Goal: Task Accomplishment & Management: Manage account settings

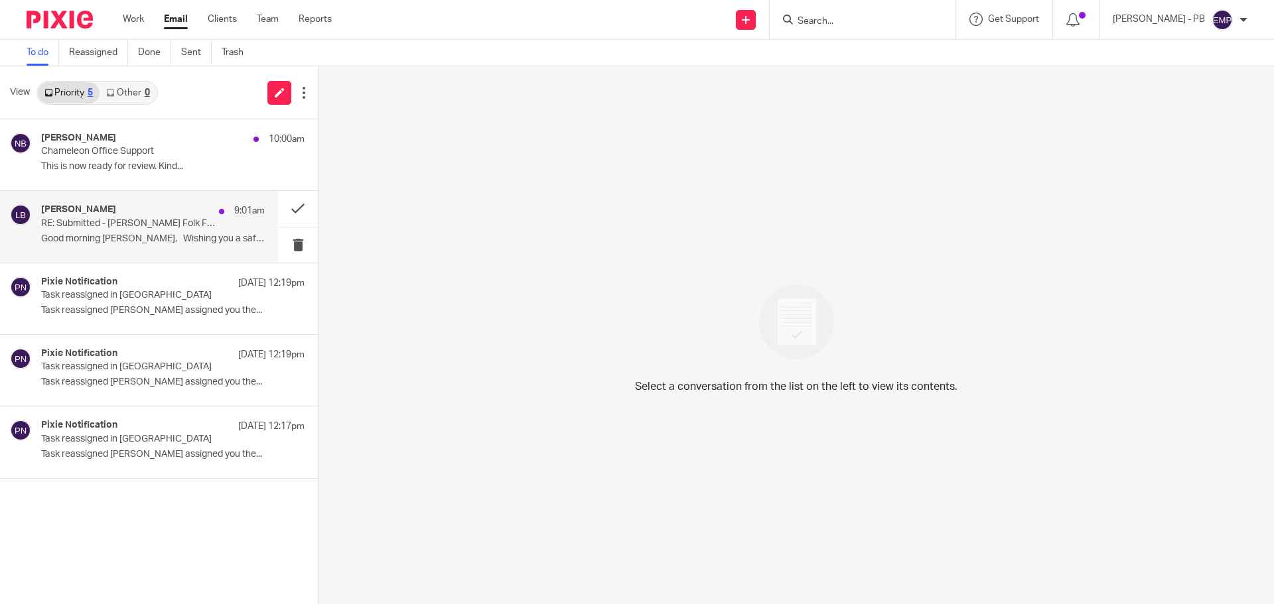
click at [135, 251] on div "Lory Baker 9:01am RE: Submitted - Priddy Folk Festival 2024 Good morning Mike, …" at bounding box center [139, 226] width 278 height 71
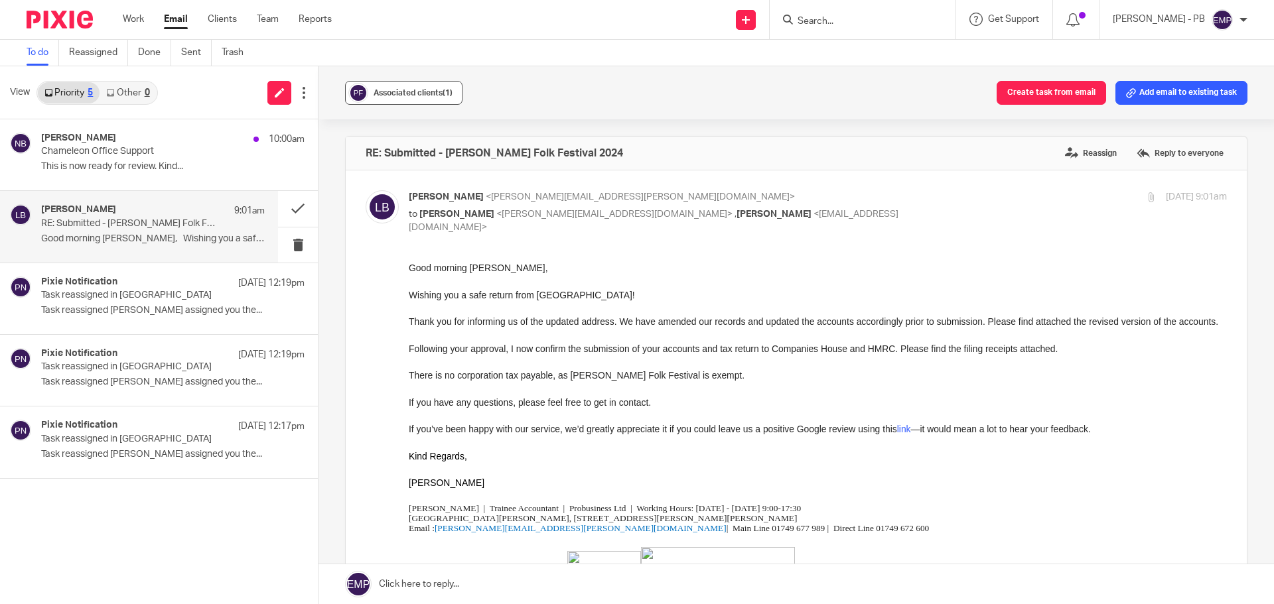
click at [458, 93] on button "Associated clients (1)" at bounding box center [403, 93] width 117 height 24
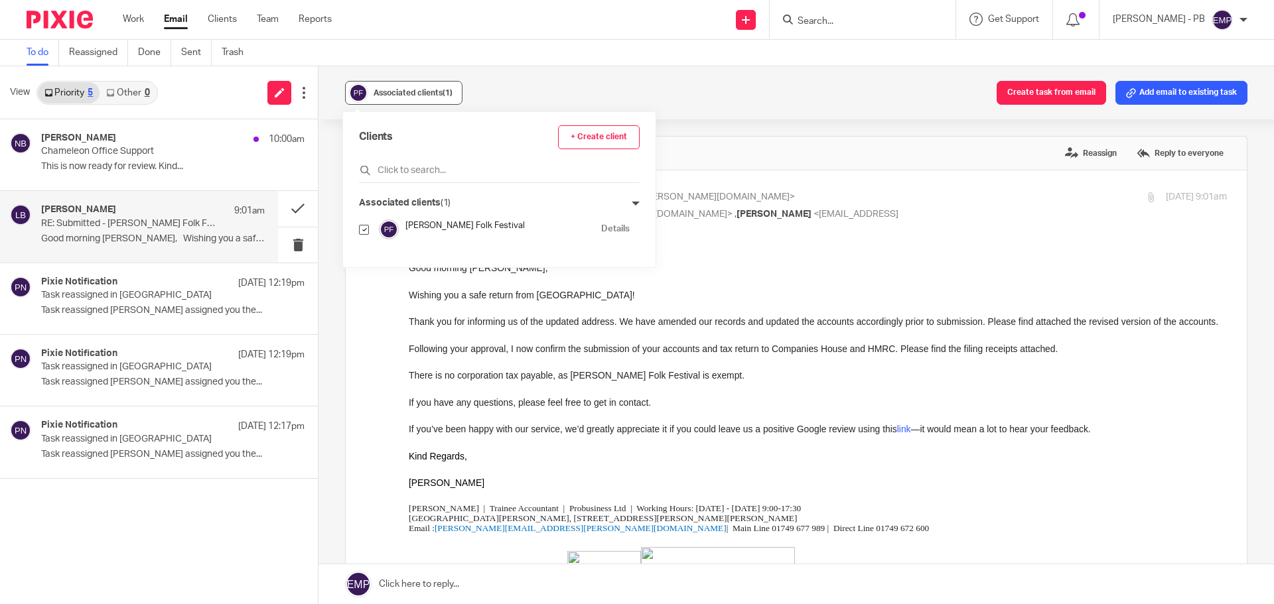
click at [454, 91] on button "Associated clients (1)" at bounding box center [403, 93] width 117 height 24
click at [299, 210] on button at bounding box center [298, 208] width 40 height 35
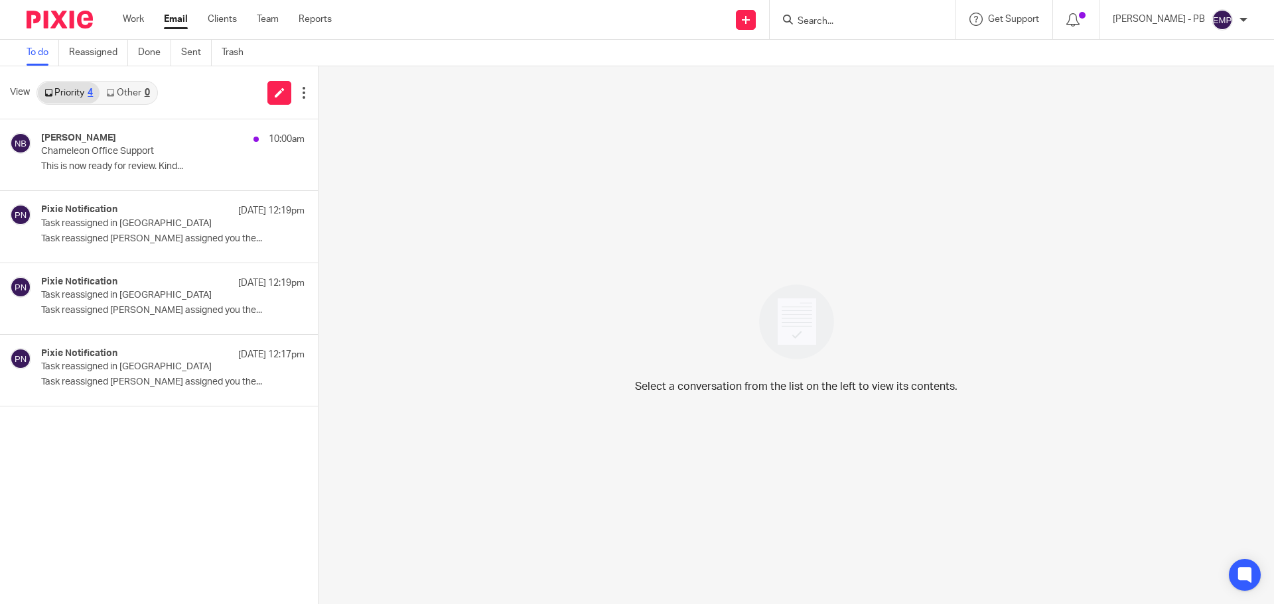
click at [889, 16] on input "Search" at bounding box center [855, 22] width 119 height 12
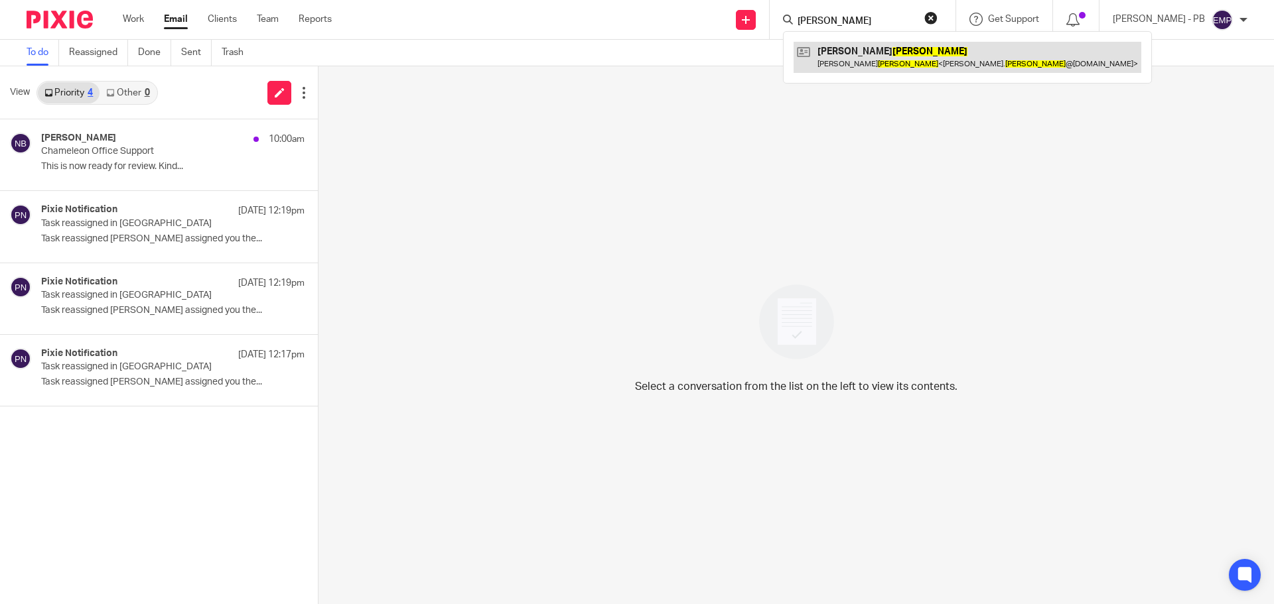
type input "panico"
click at [899, 62] on link at bounding box center [967, 57] width 348 height 31
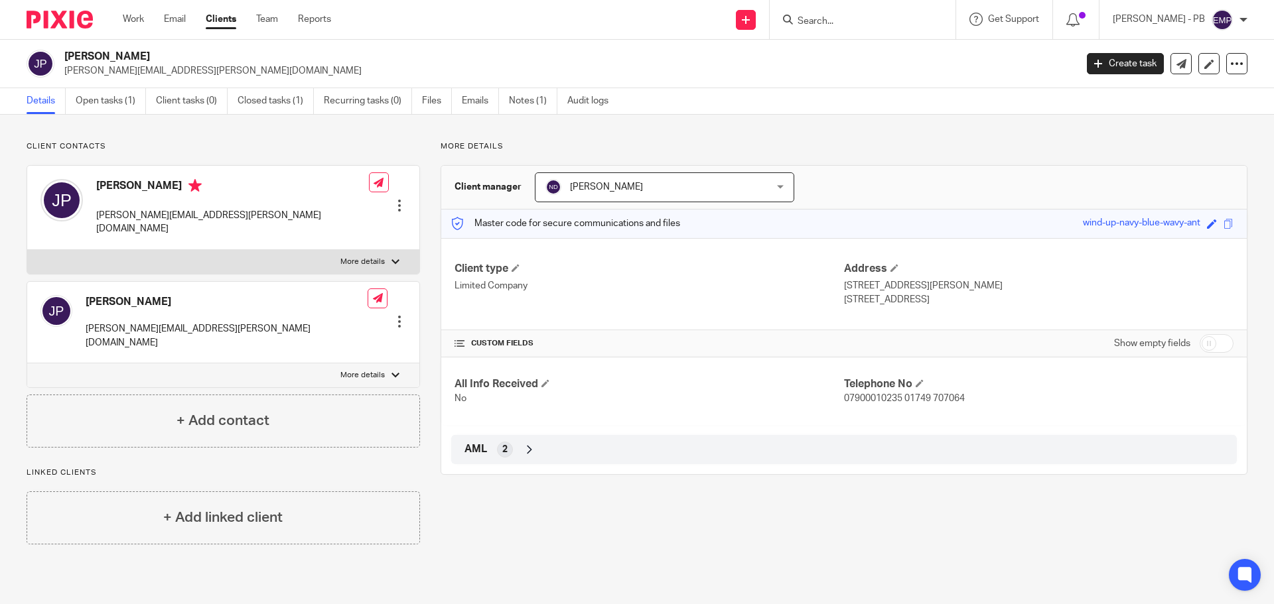
click at [192, 217] on div "[PERSON_NAME] [PERSON_NAME][EMAIL_ADDRESS][PERSON_NAME][DOMAIN_NAME] Edit conta…" at bounding box center [223, 208] width 392 height 84
click at [192, 217] on div "John Panico john.panico@aol.com Edit contact Create client from contact Export …" at bounding box center [223, 208] width 392 height 84
copy div "john.panico@aol.com"
drag, startPoint x: 115, startPoint y: 98, endPoint x: 123, endPoint y: 102, distance: 9.2
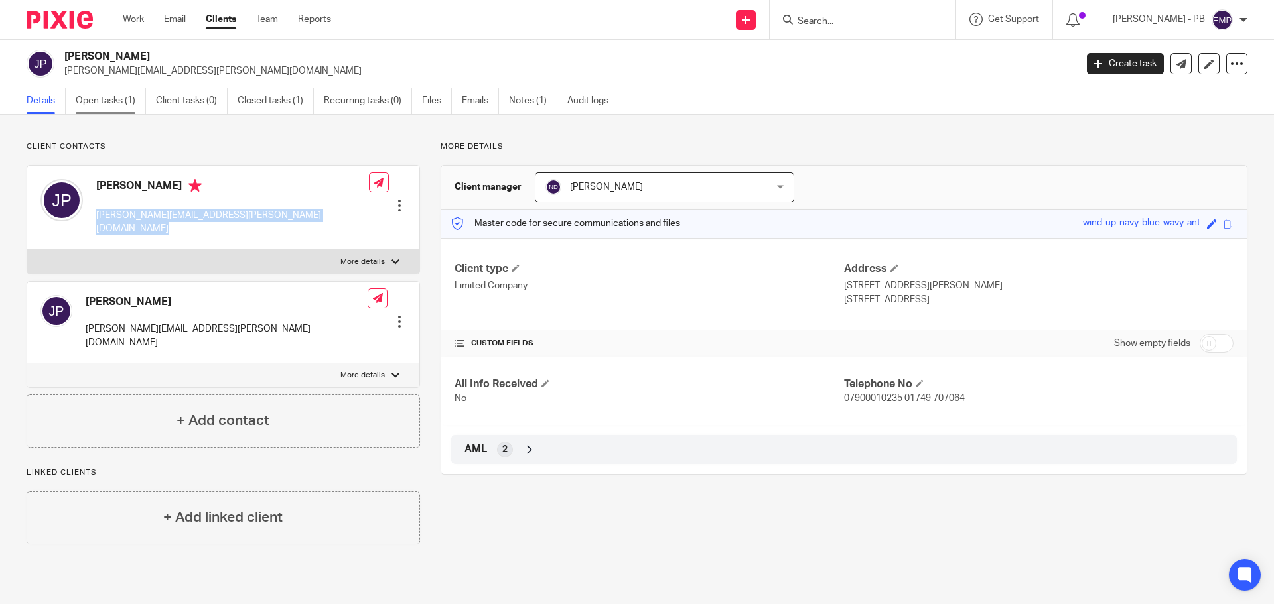
click at [115, 98] on link "Open tasks (1)" at bounding box center [111, 101] width 70 height 26
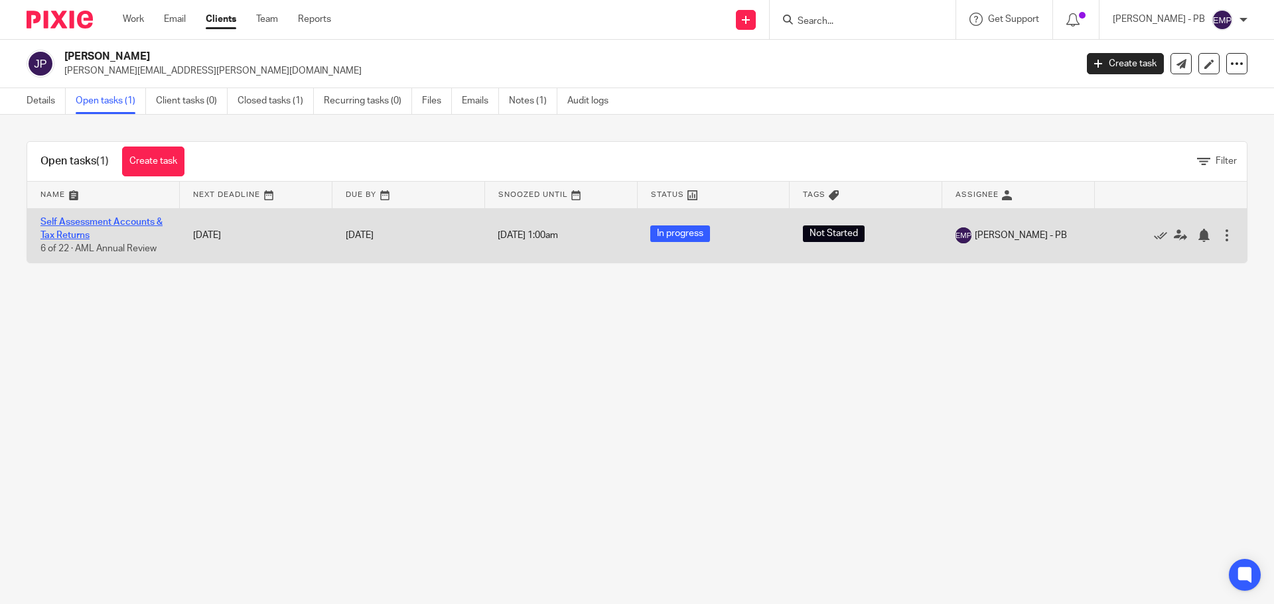
click at [84, 222] on link "Self Assessment Accounts & Tax Returns" at bounding box center [101, 229] width 122 height 23
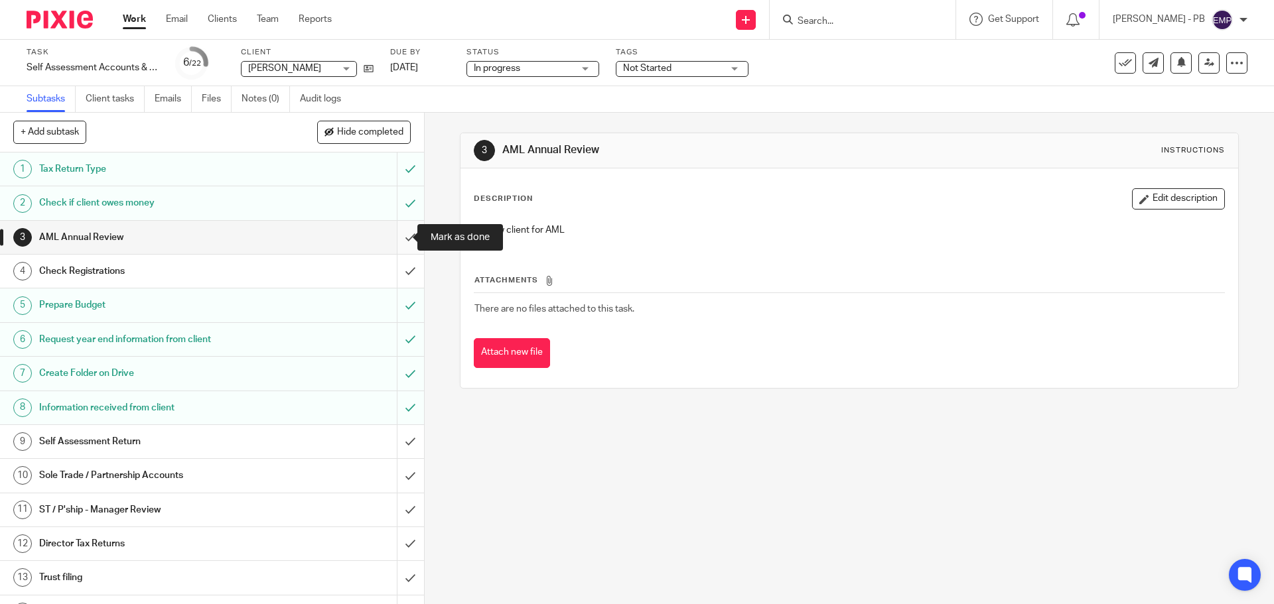
click at [392, 235] on input "submit" at bounding box center [212, 237] width 424 height 33
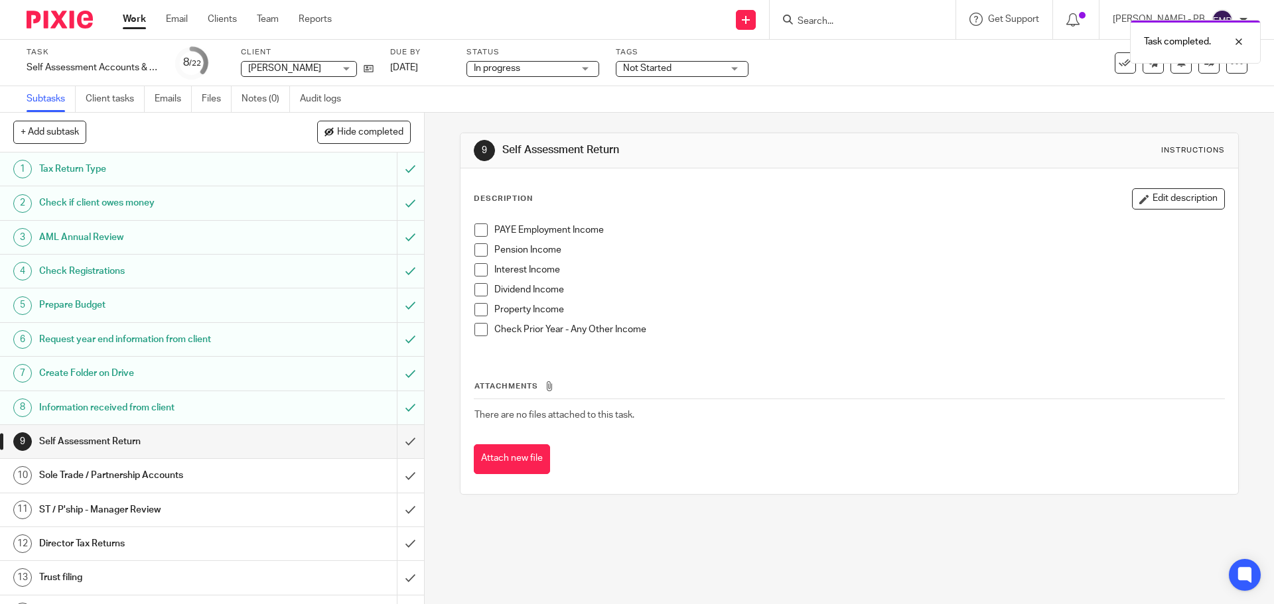
click at [474, 330] on span at bounding box center [480, 329] width 13 height 13
click at [402, 446] on input "submit" at bounding box center [212, 441] width 424 height 33
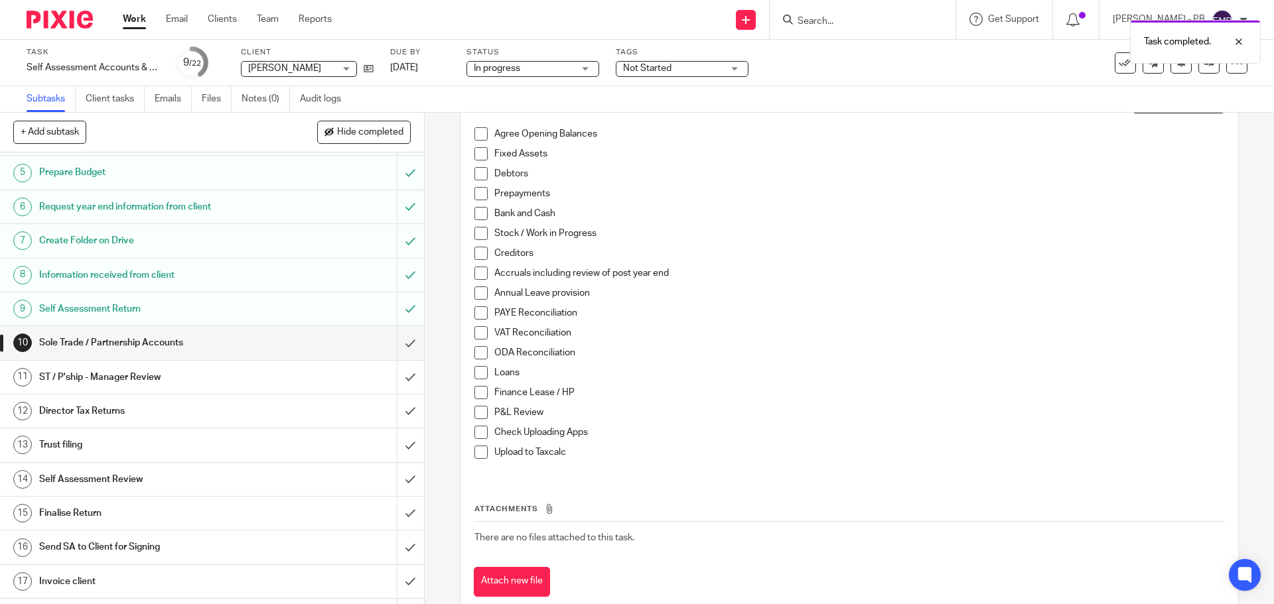
scroll to position [129, 0]
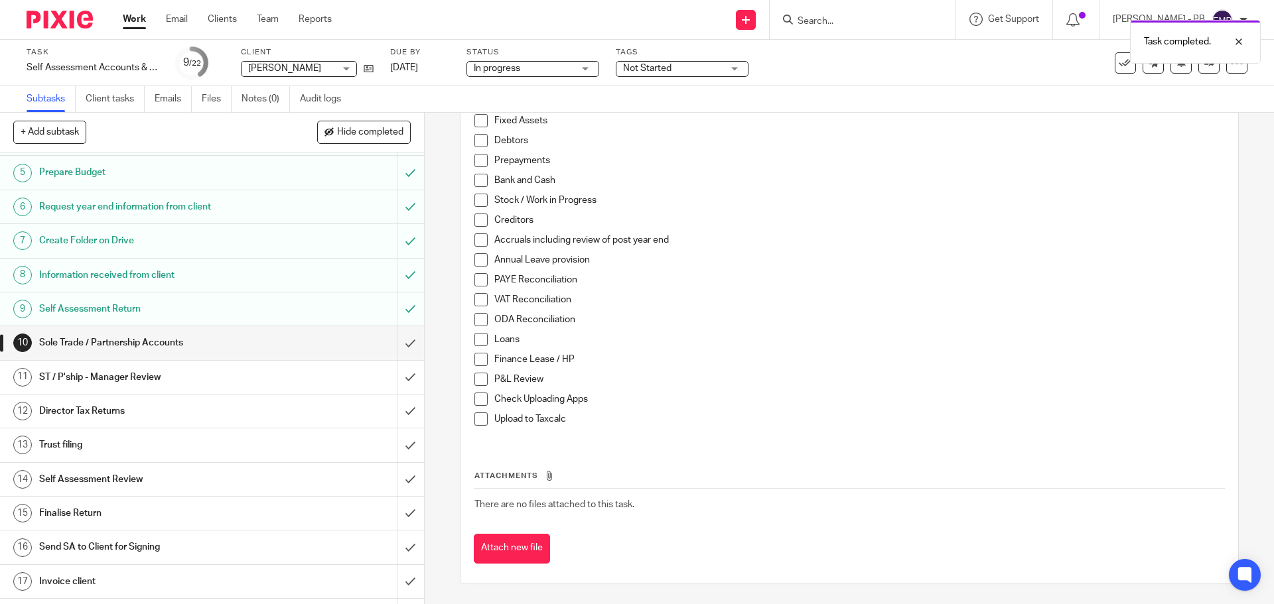
click at [479, 381] on span at bounding box center [480, 379] width 13 height 13
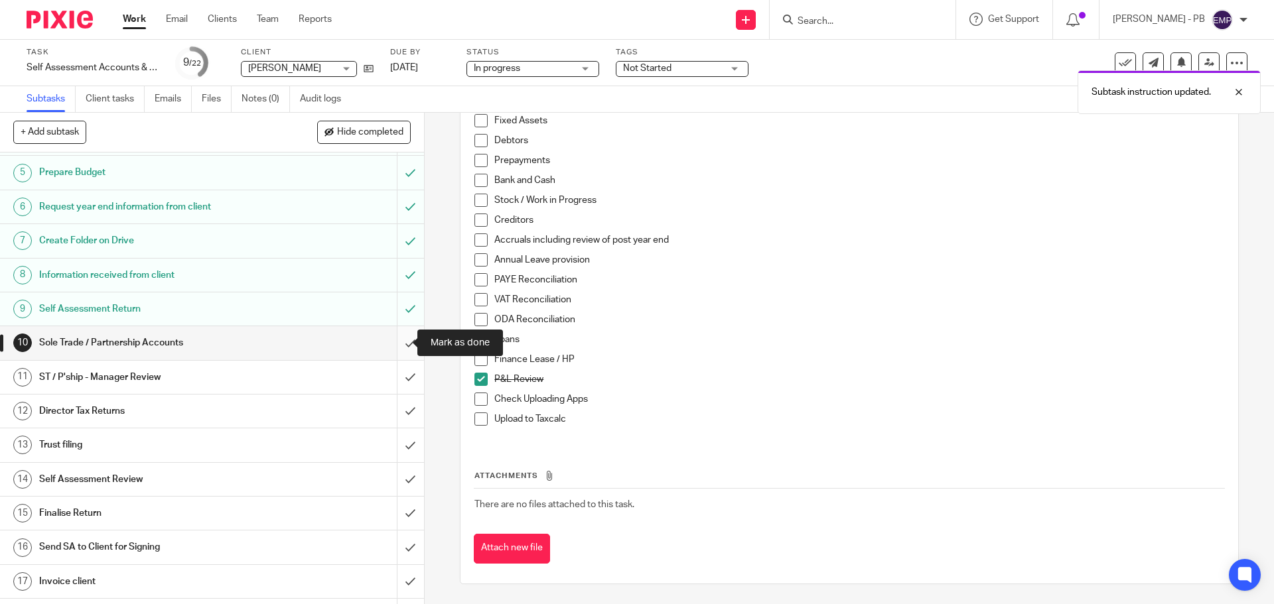
click at [397, 349] on input "submit" at bounding box center [212, 342] width 424 height 33
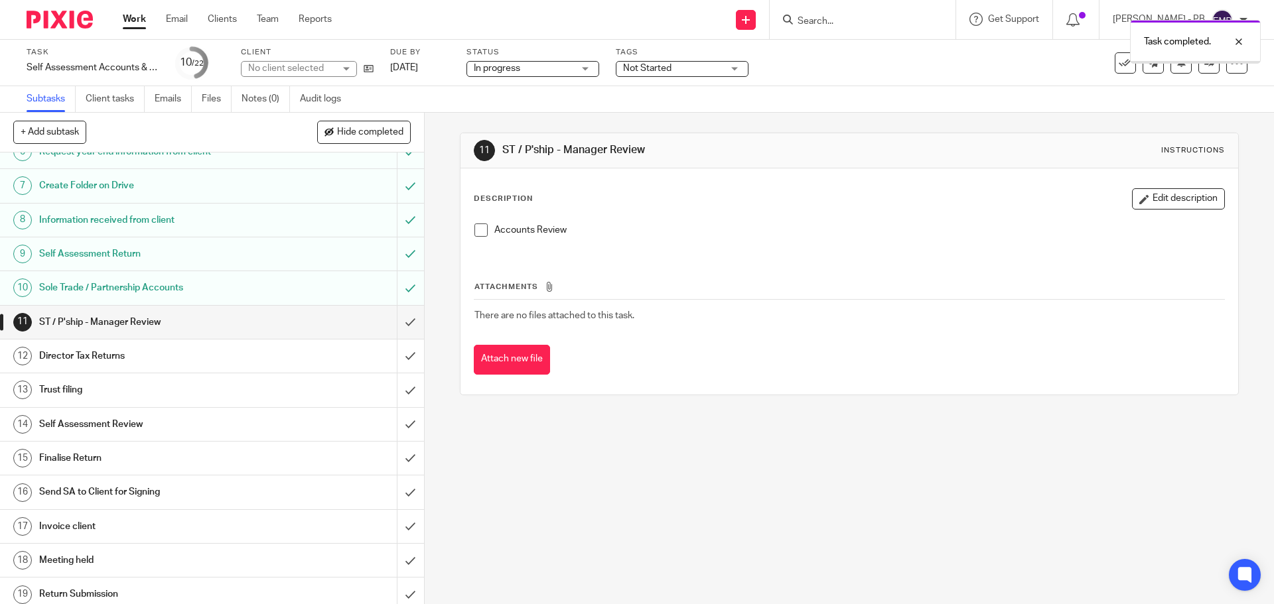
scroll to position [199, 0]
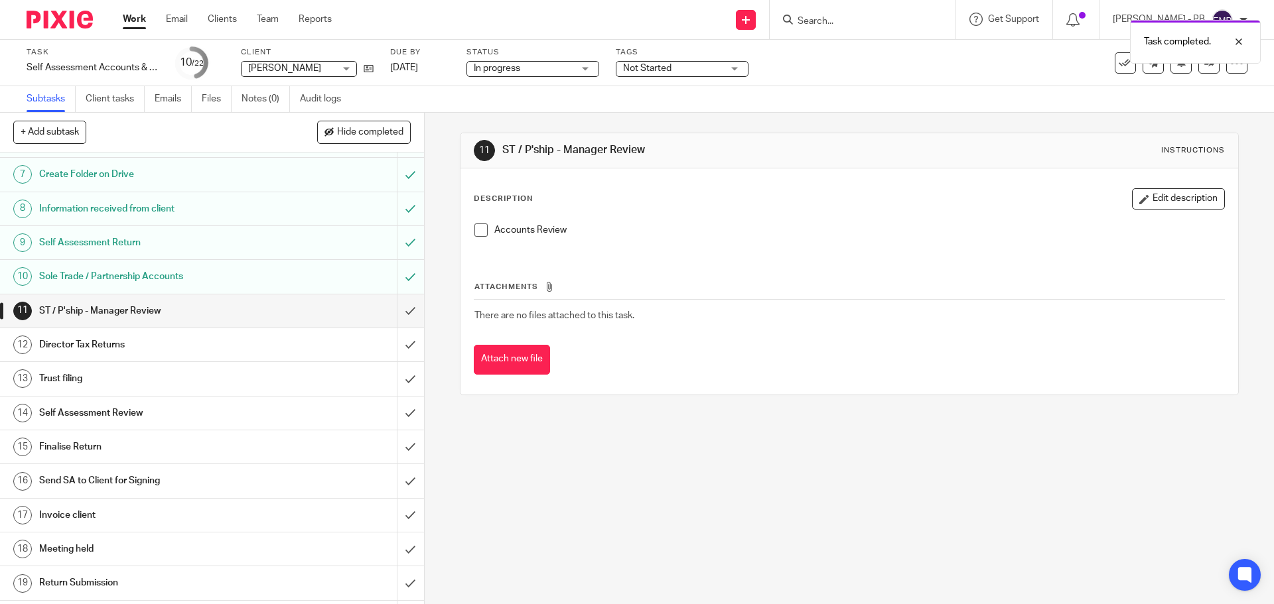
click at [480, 231] on span at bounding box center [480, 230] width 13 height 13
click at [398, 311] on input "submit" at bounding box center [212, 311] width 424 height 33
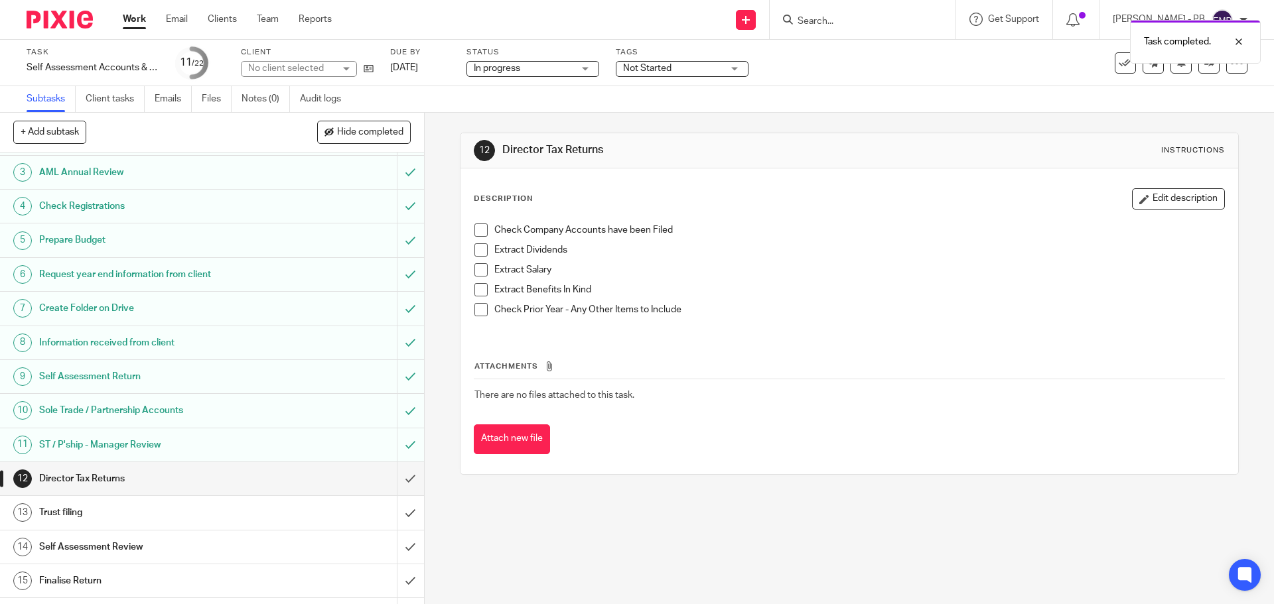
scroll to position [199, 0]
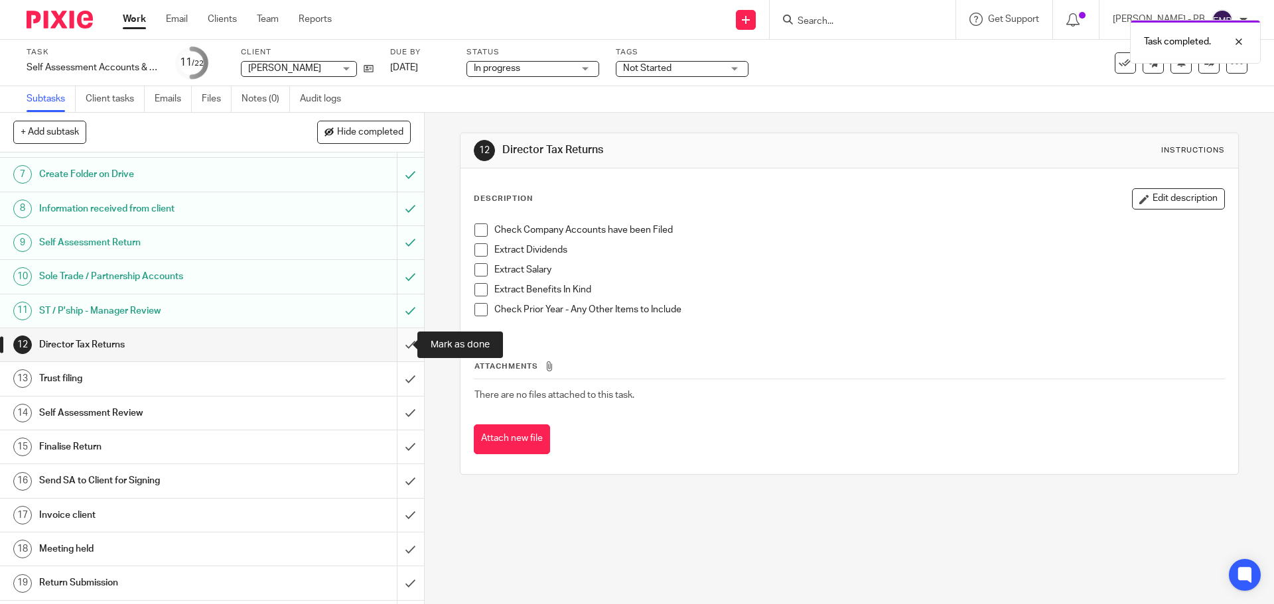
click at [397, 344] on input "submit" at bounding box center [212, 344] width 424 height 33
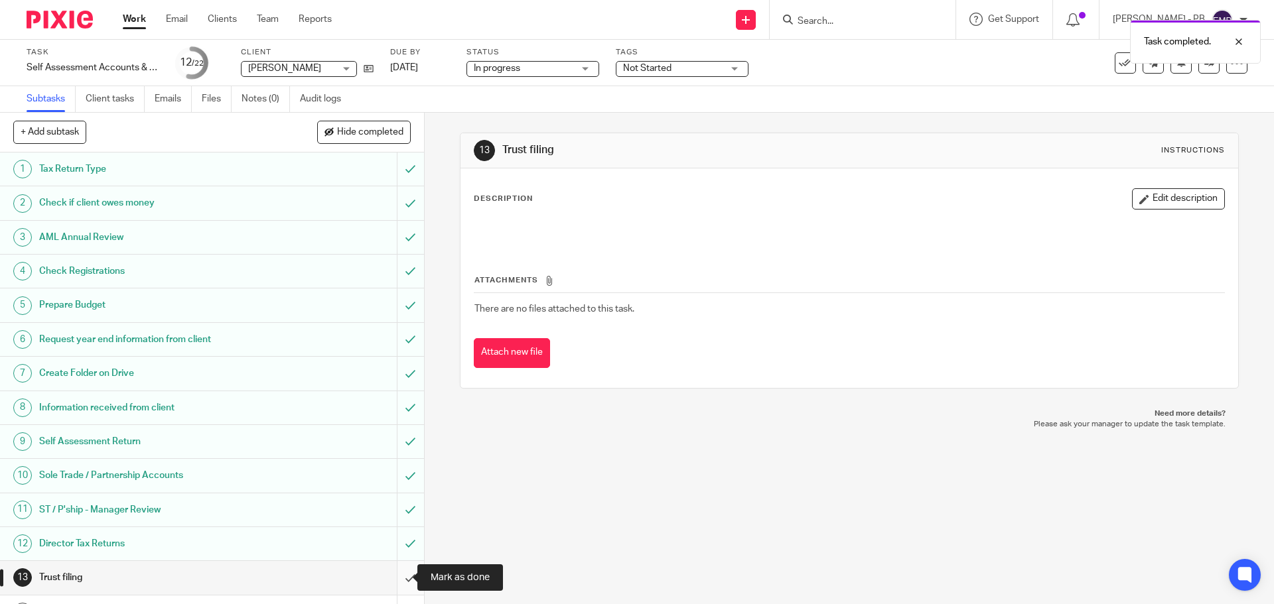
click at [397, 582] on input "submit" at bounding box center [212, 577] width 424 height 33
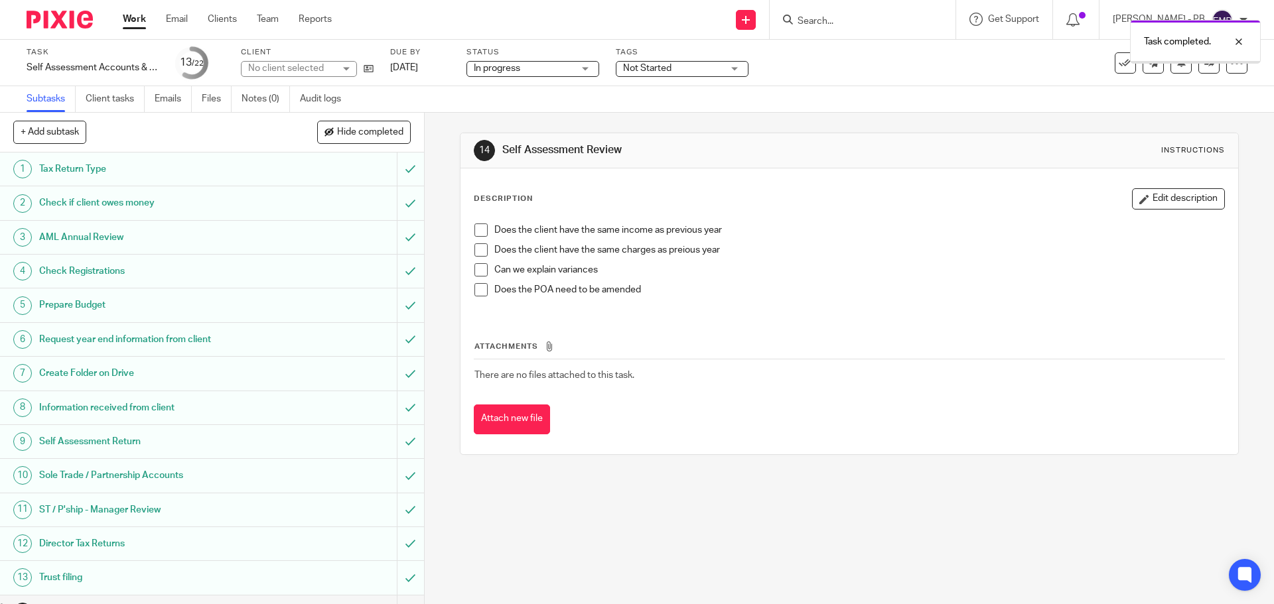
scroll to position [308, 0]
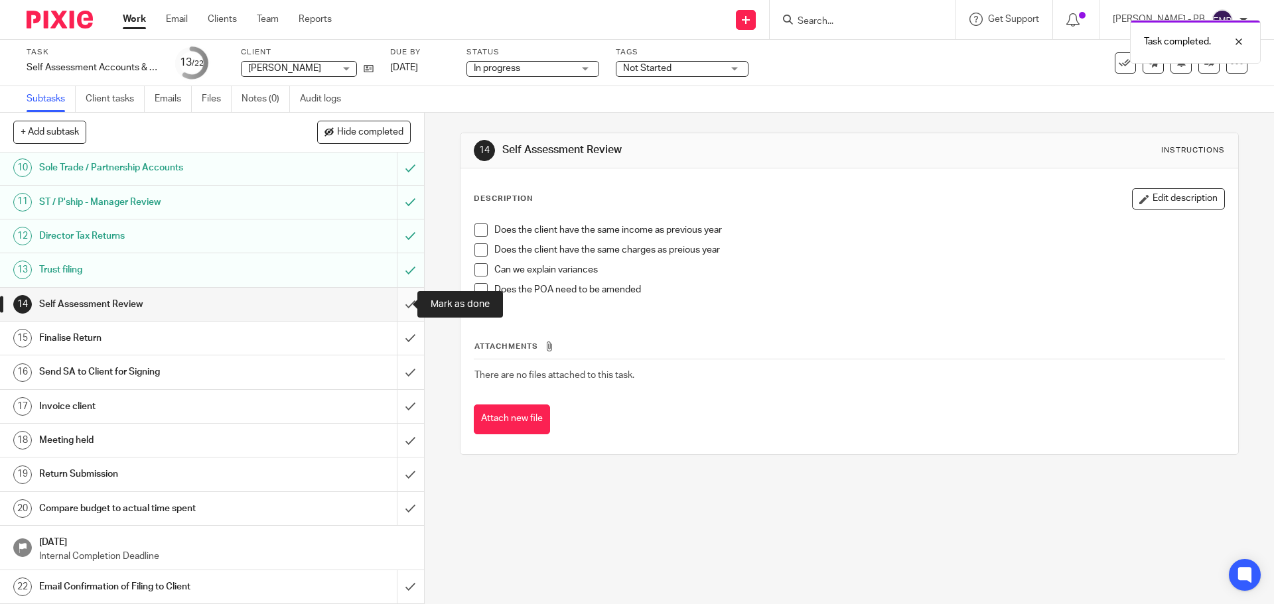
click at [397, 305] on input "submit" at bounding box center [212, 304] width 424 height 33
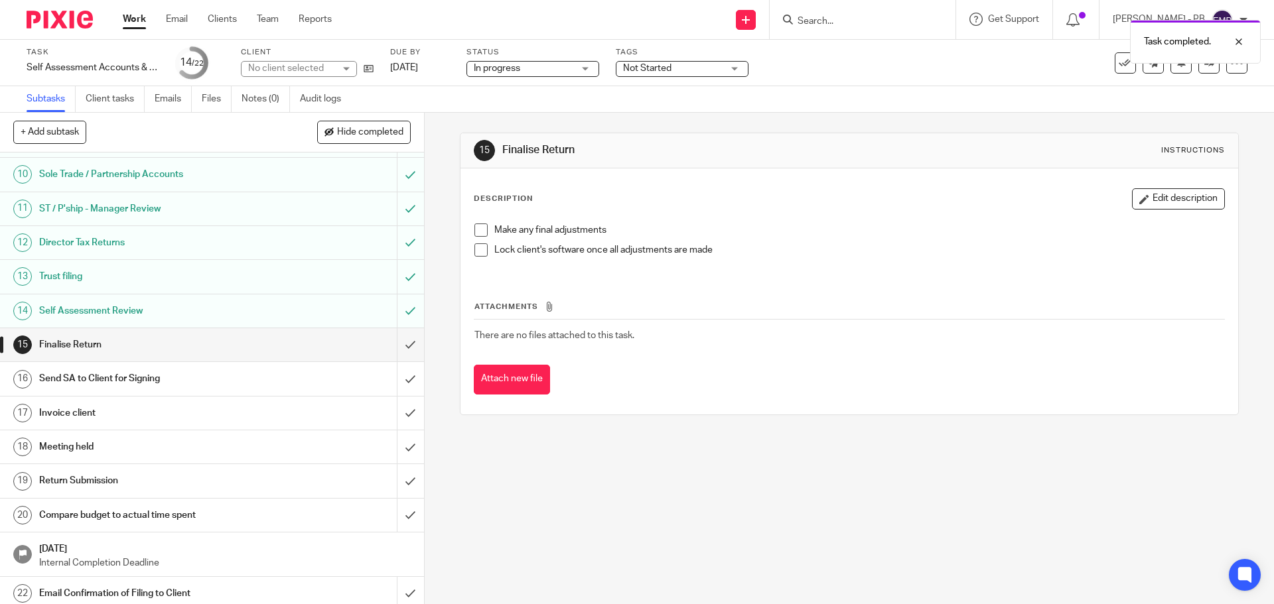
scroll to position [308, 0]
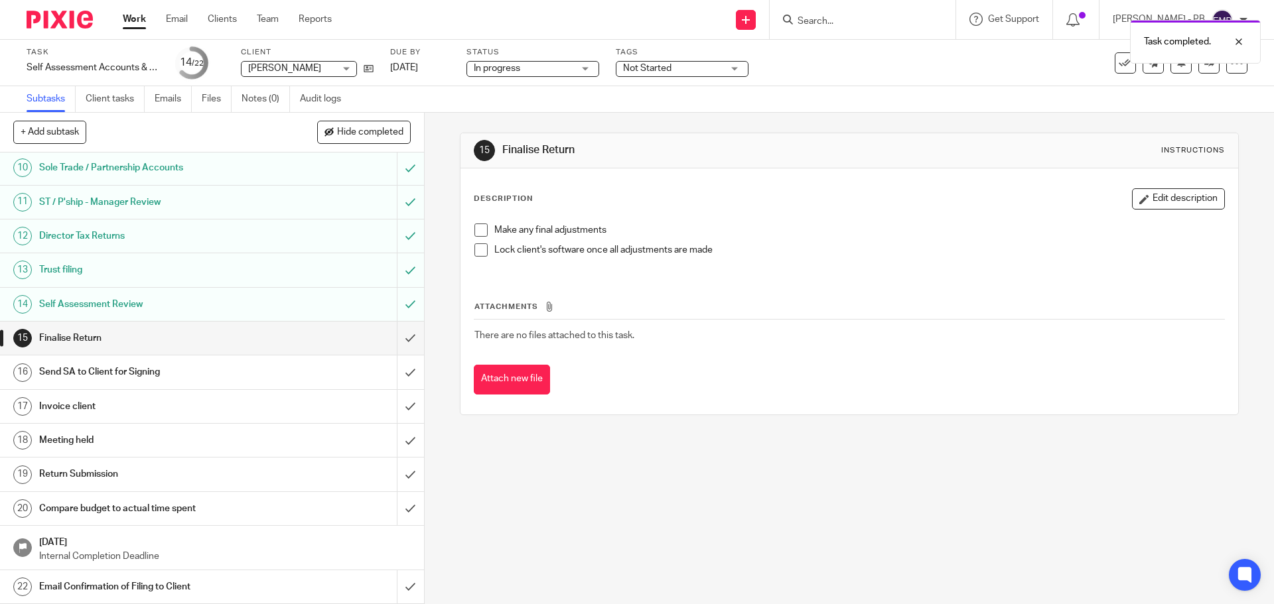
click at [160, 298] on h1 "Self Assessment Review" at bounding box center [154, 305] width 230 height 20
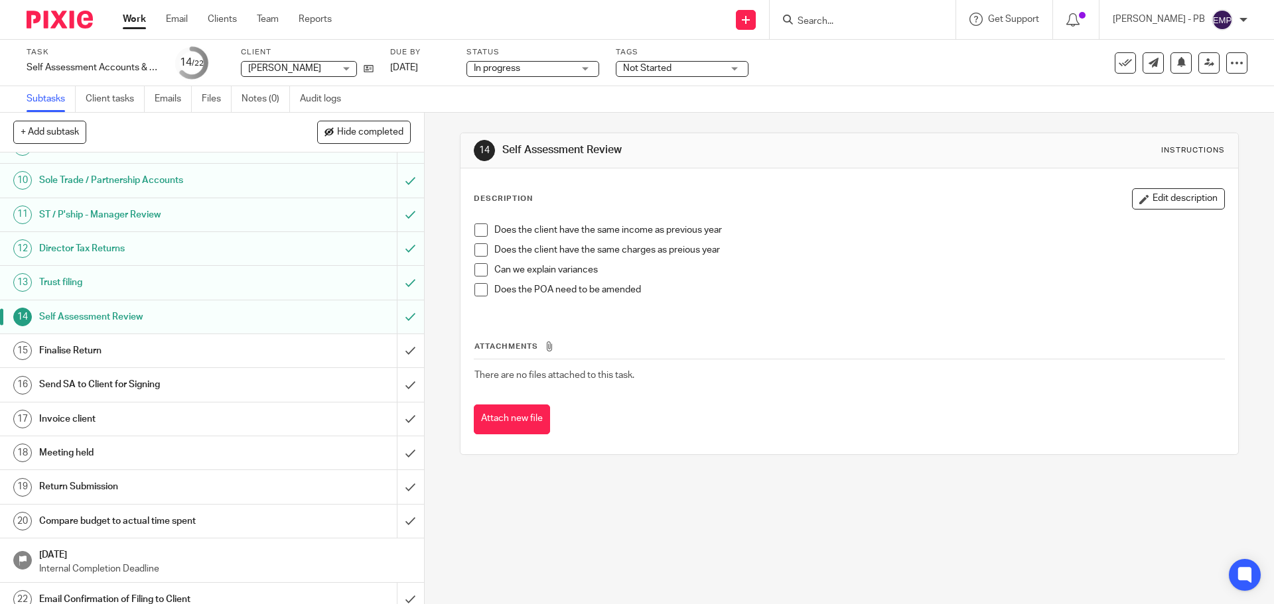
scroll to position [308, 0]
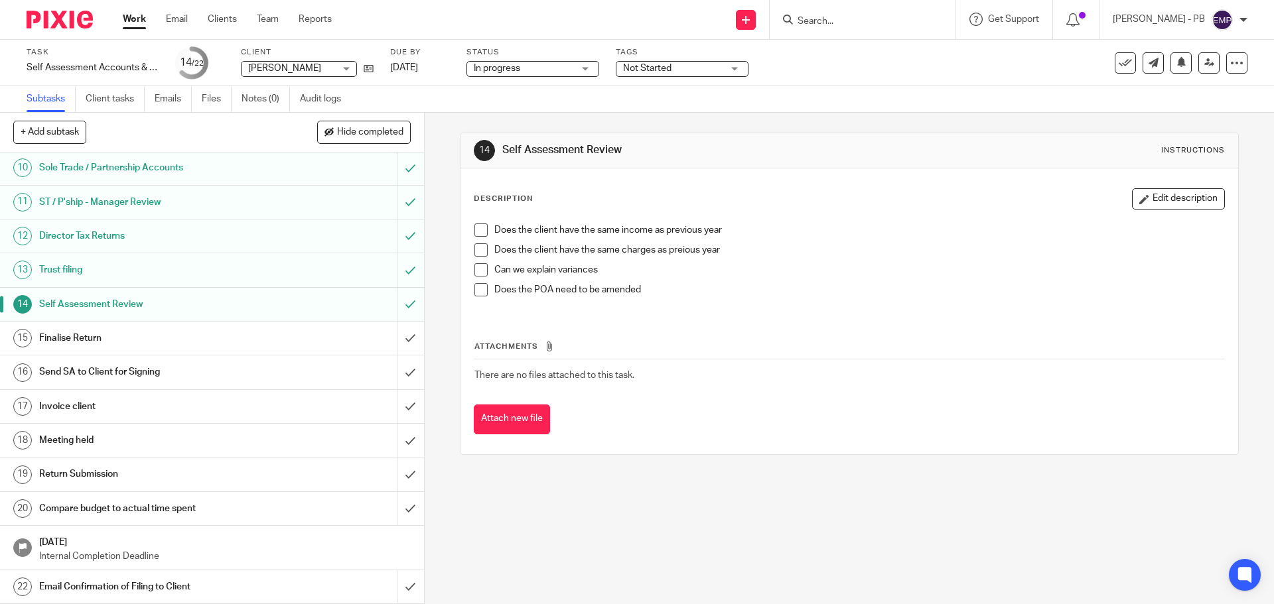
click at [477, 230] on span at bounding box center [480, 230] width 13 height 13
click at [477, 247] on span at bounding box center [480, 249] width 13 height 13
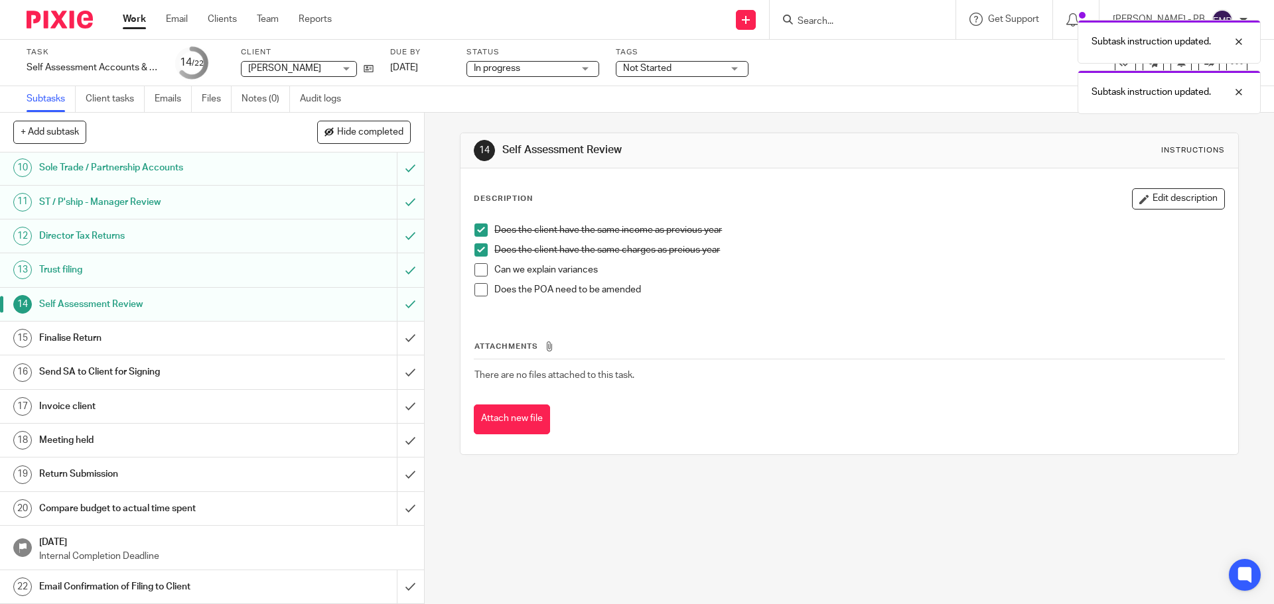
click at [324, 344] on div "Finalise Return" at bounding box center [211, 338] width 344 height 20
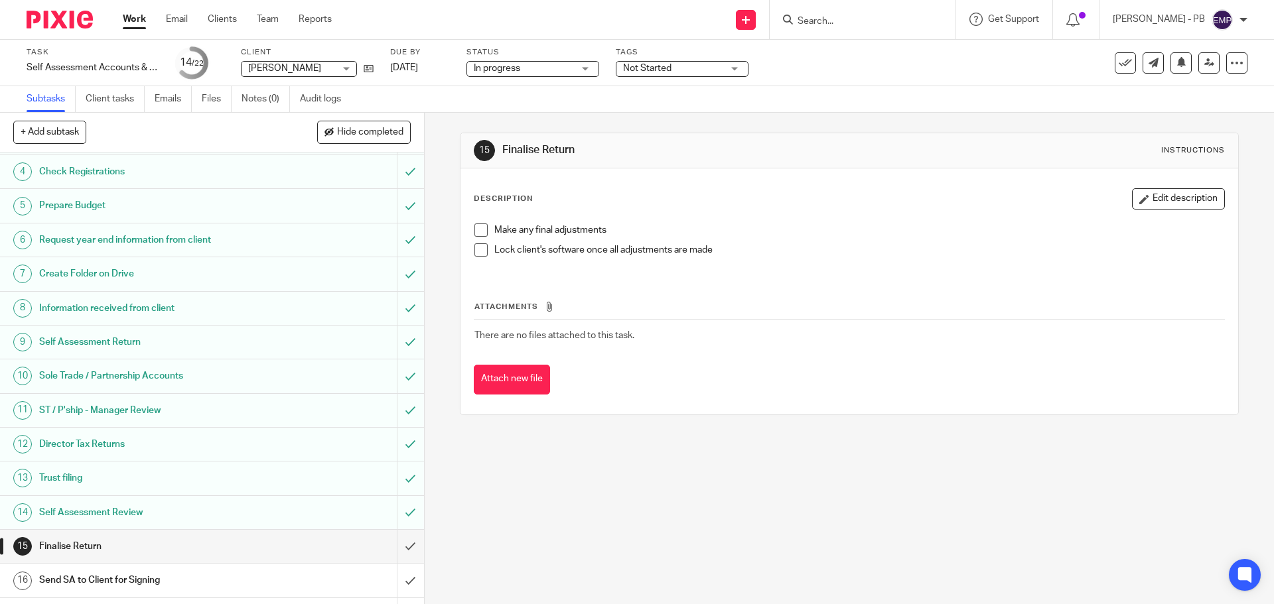
scroll to position [308, 0]
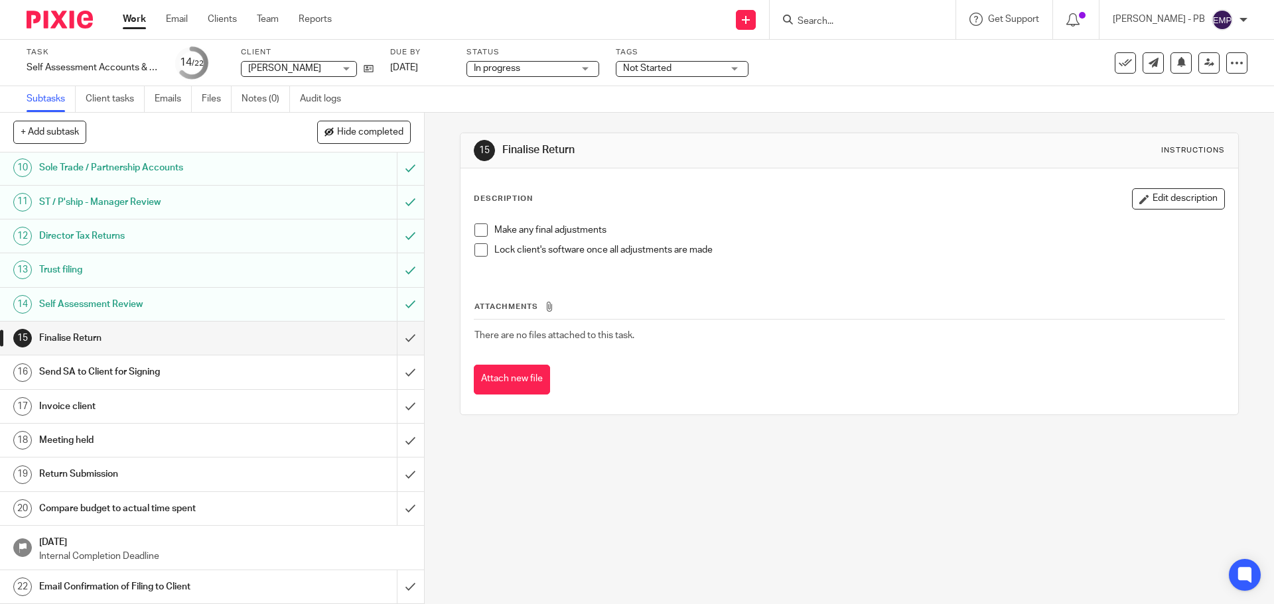
click at [479, 230] on span at bounding box center [480, 230] width 13 height 13
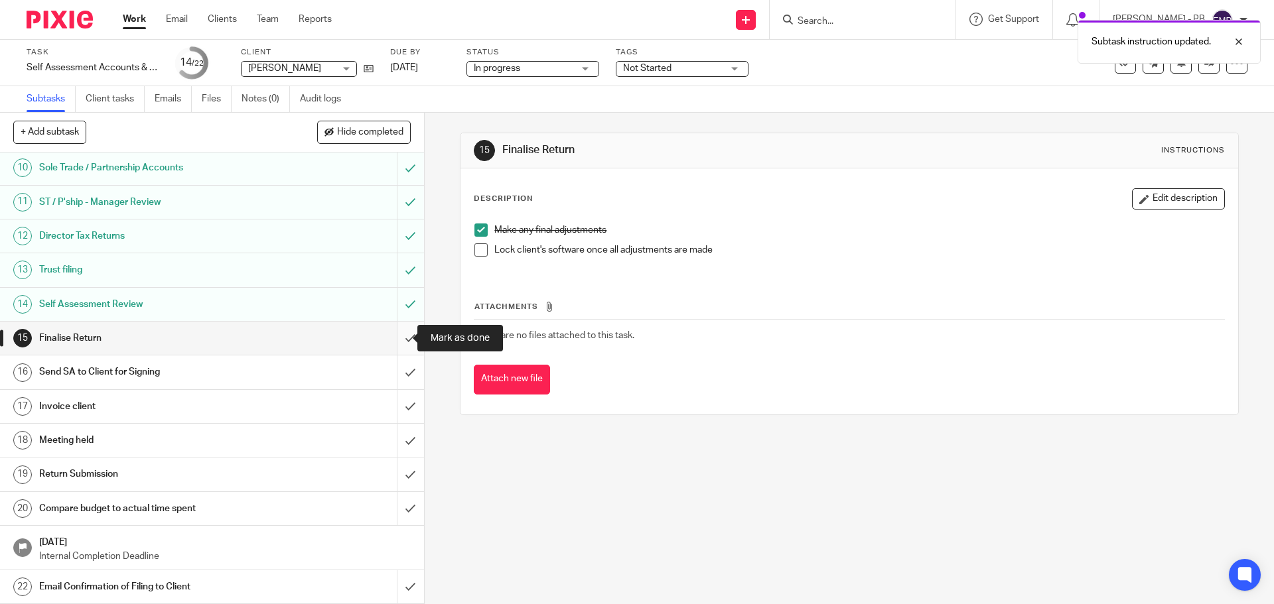
click at [395, 343] on input "submit" at bounding box center [212, 338] width 424 height 33
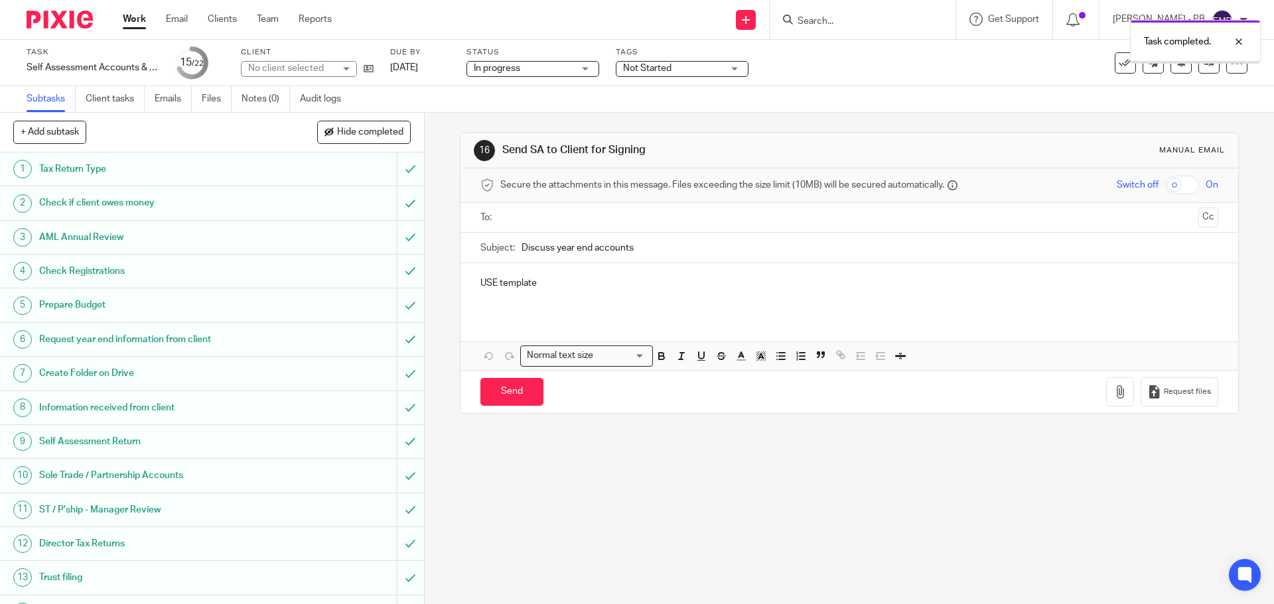
scroll to position [308, 0]
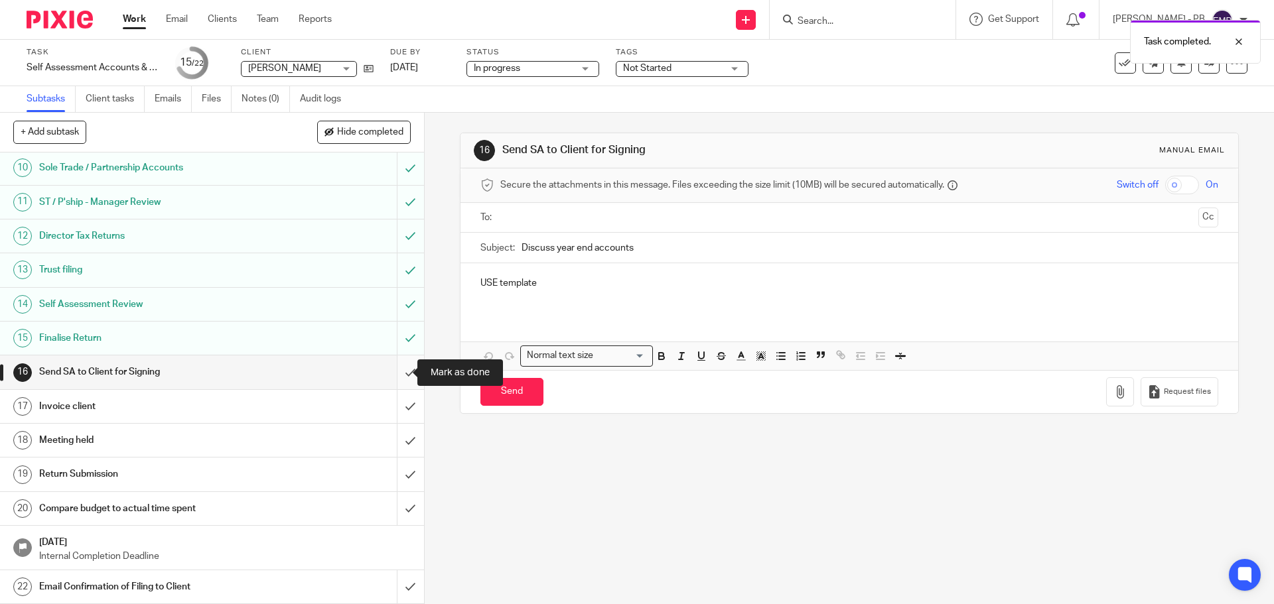
click at [399, 375] on input "submit" at bounding box center [212, 372] width 424 height 33
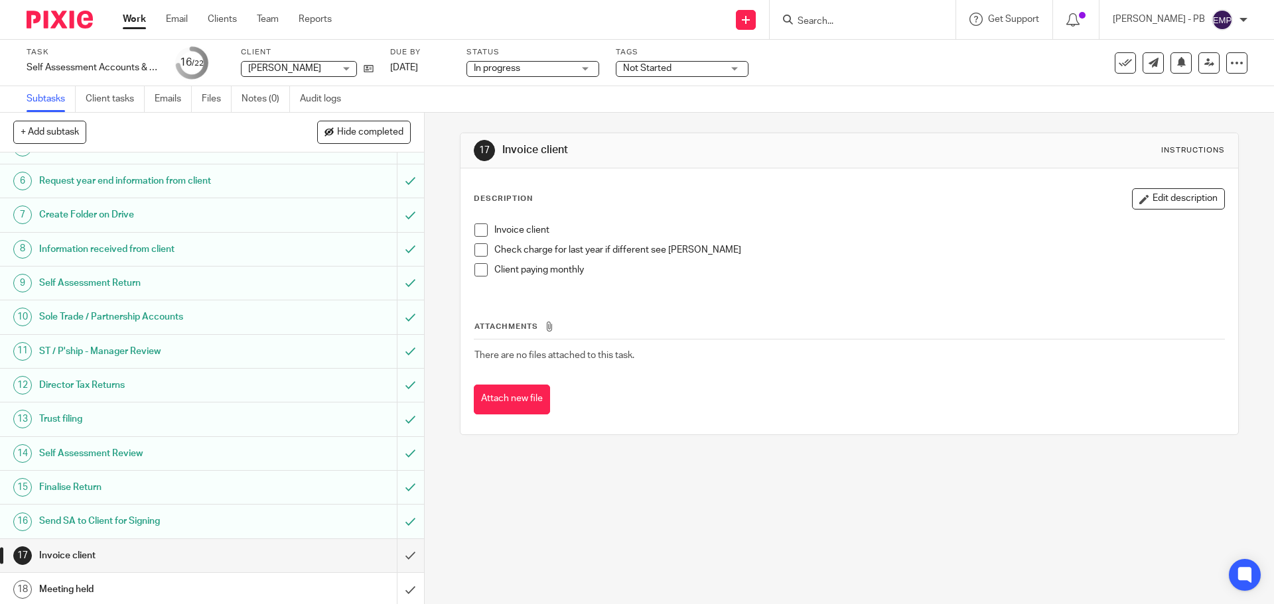
scroll to position [308, 0]
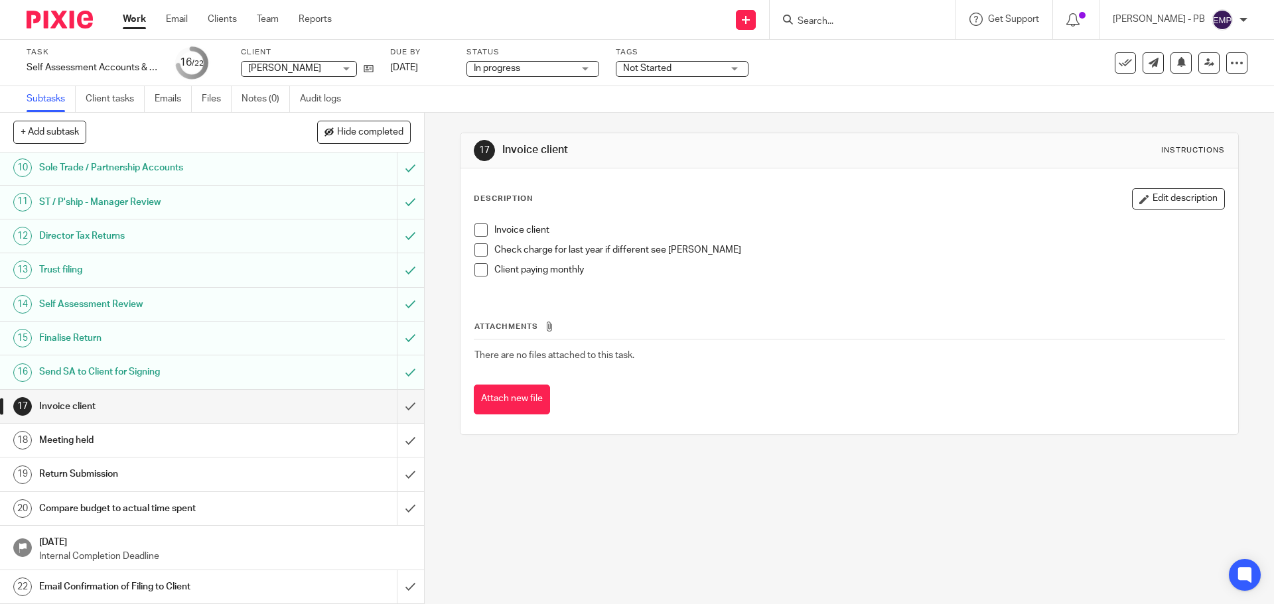
click at [474, 231] on span at bounding box center [480, 230] width 13 height 13
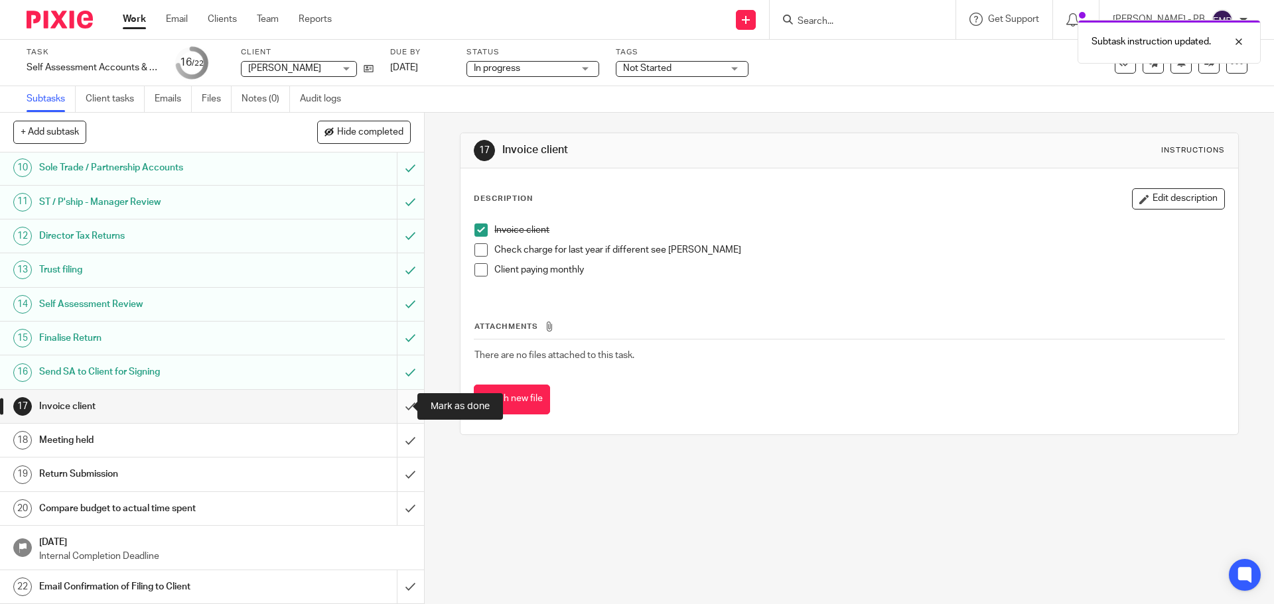
click at [395, 407] on input "submit" at bounding box center [212, 406] width 424 height 33
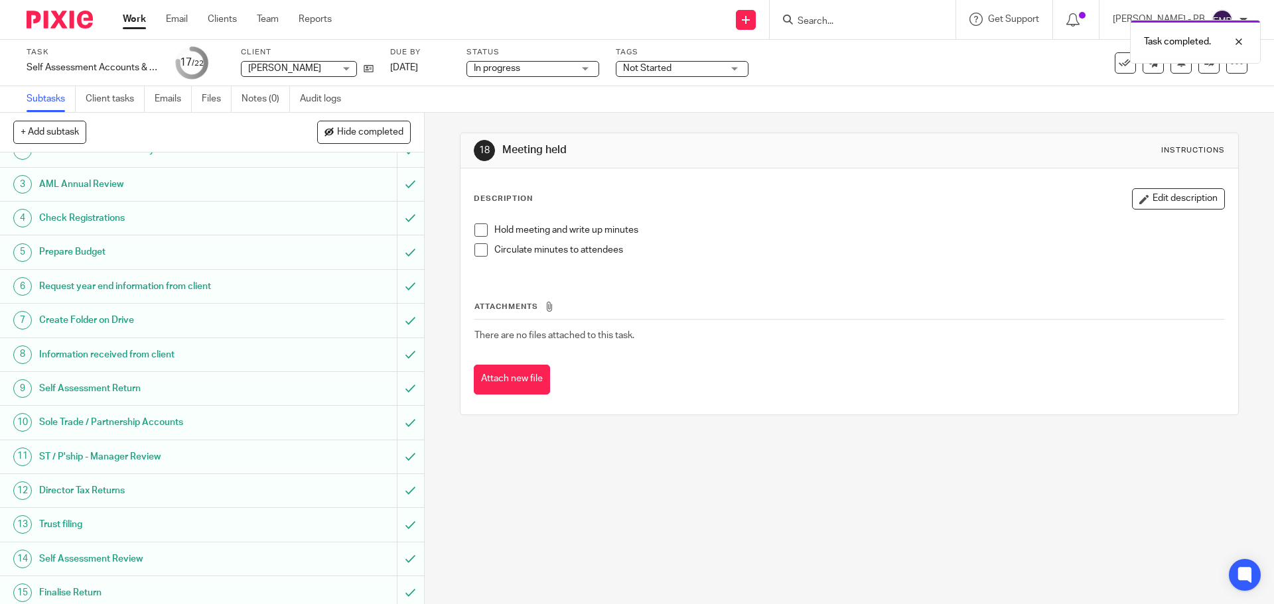
scroll to position [308, 0]
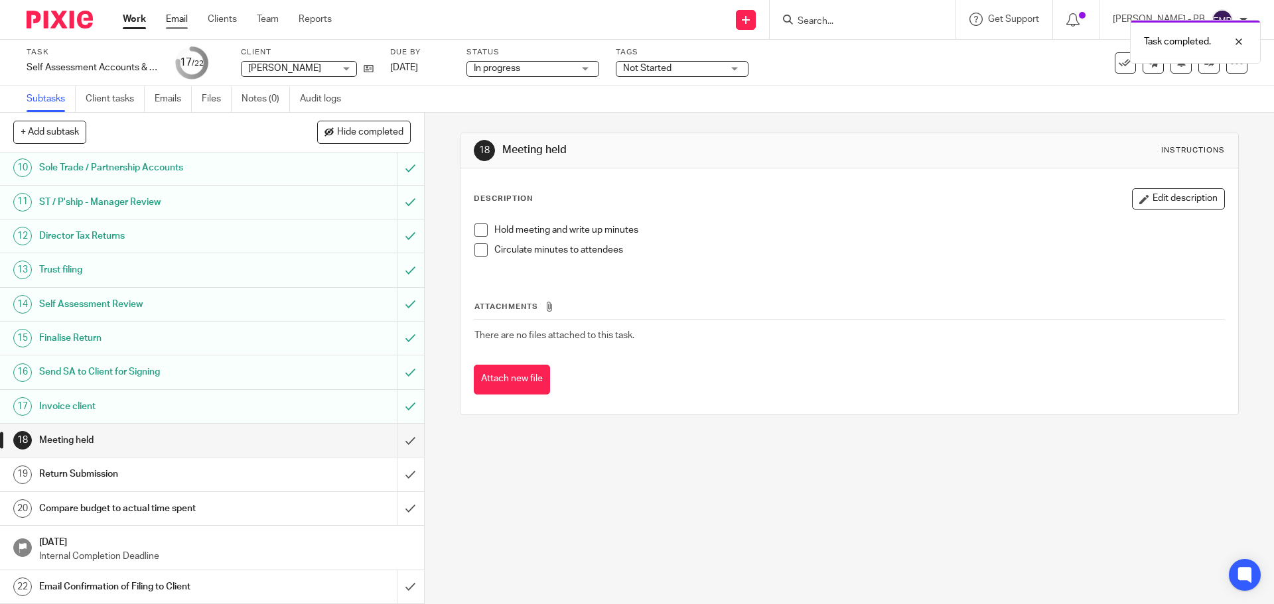
click at [178, 19] on link "Email" at bounding box center [177, 19] width 22 height 13
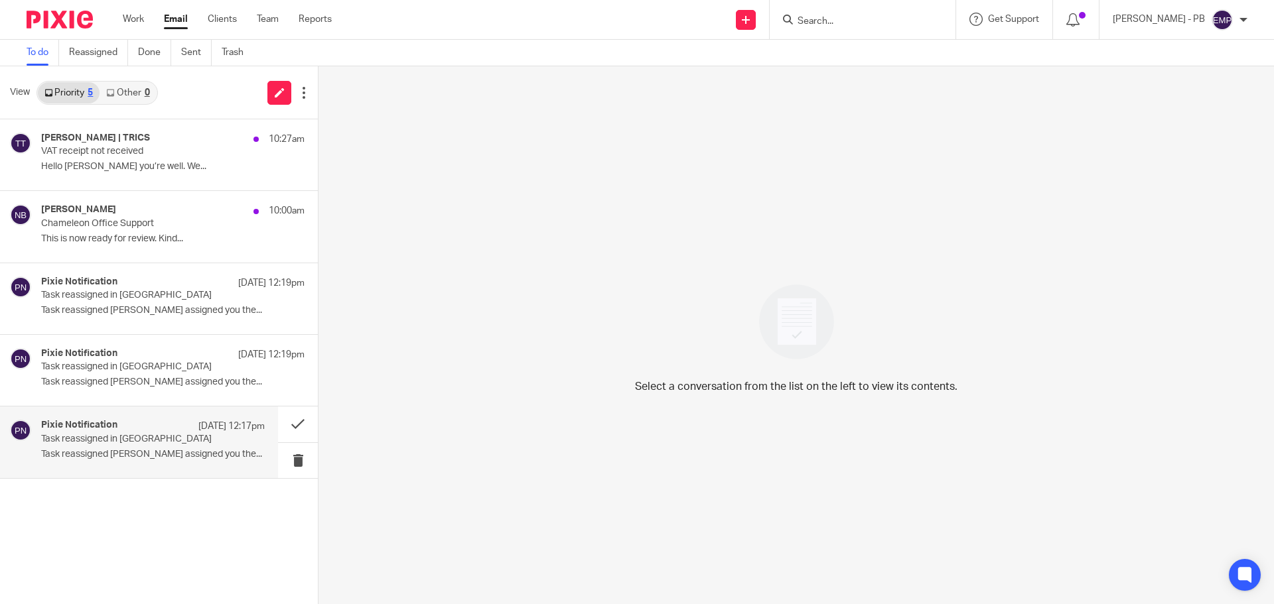
click at [143, 451] on p "Task reassigned Lory Baker assigned you the..." at bounding box center [153, 454] width 224 height 11
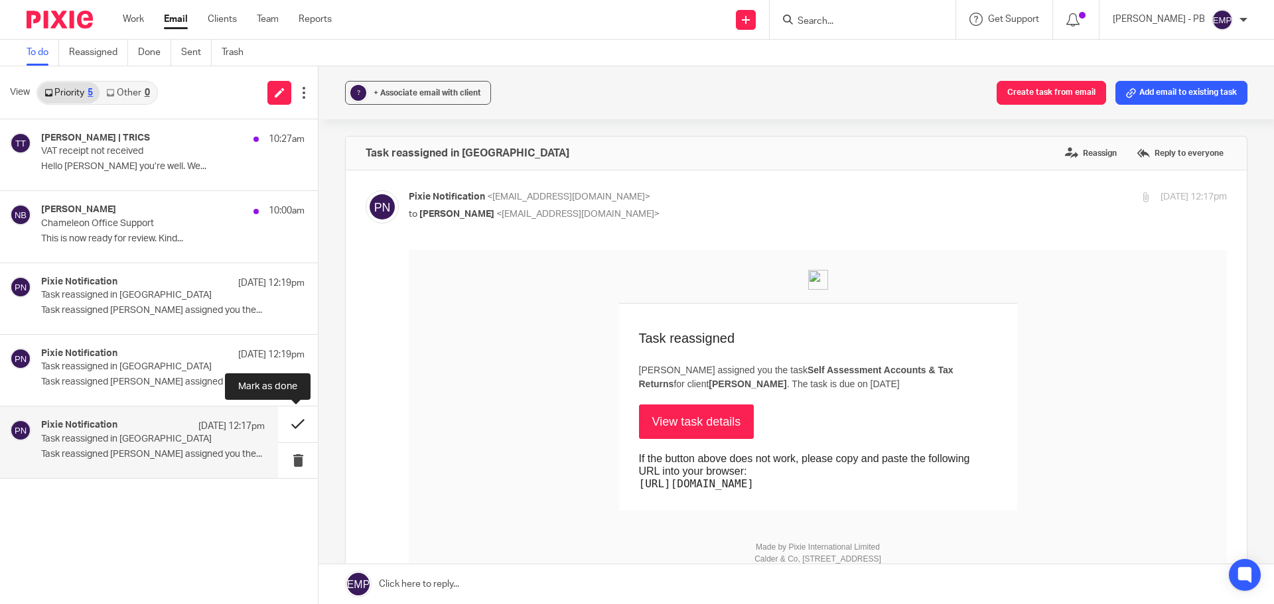
click at [299, 423] on button at bounding box center [298, 424] width 40 height 35
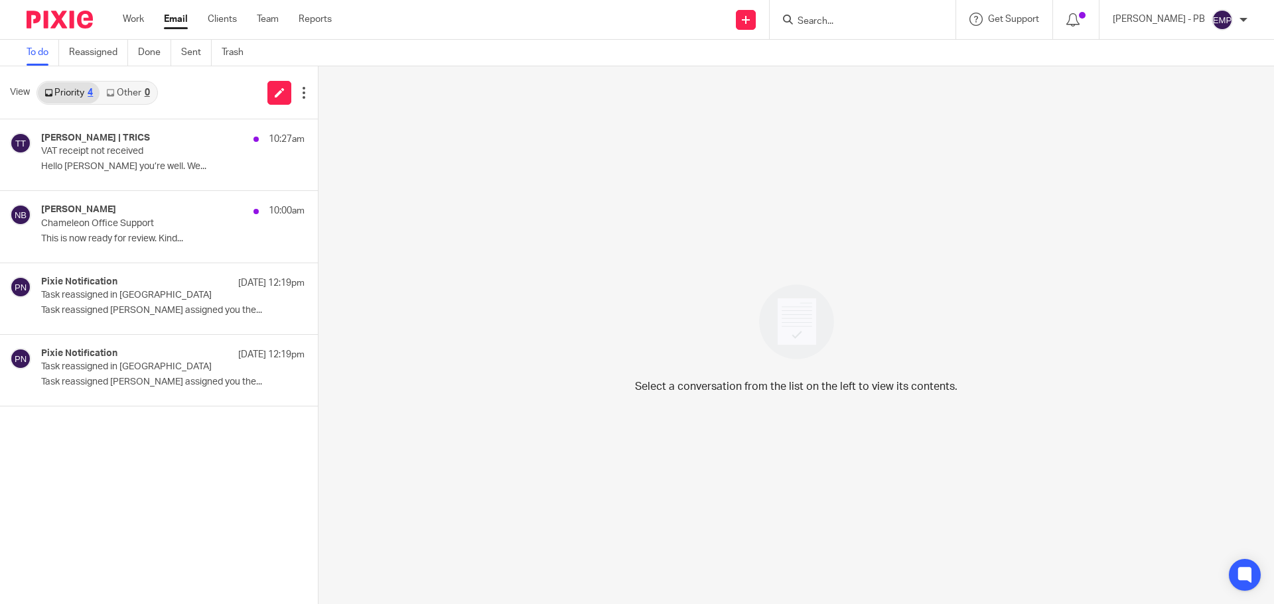
click at [169, 18] on link "Email" at bounding box center [176, 19] width 24 height 13
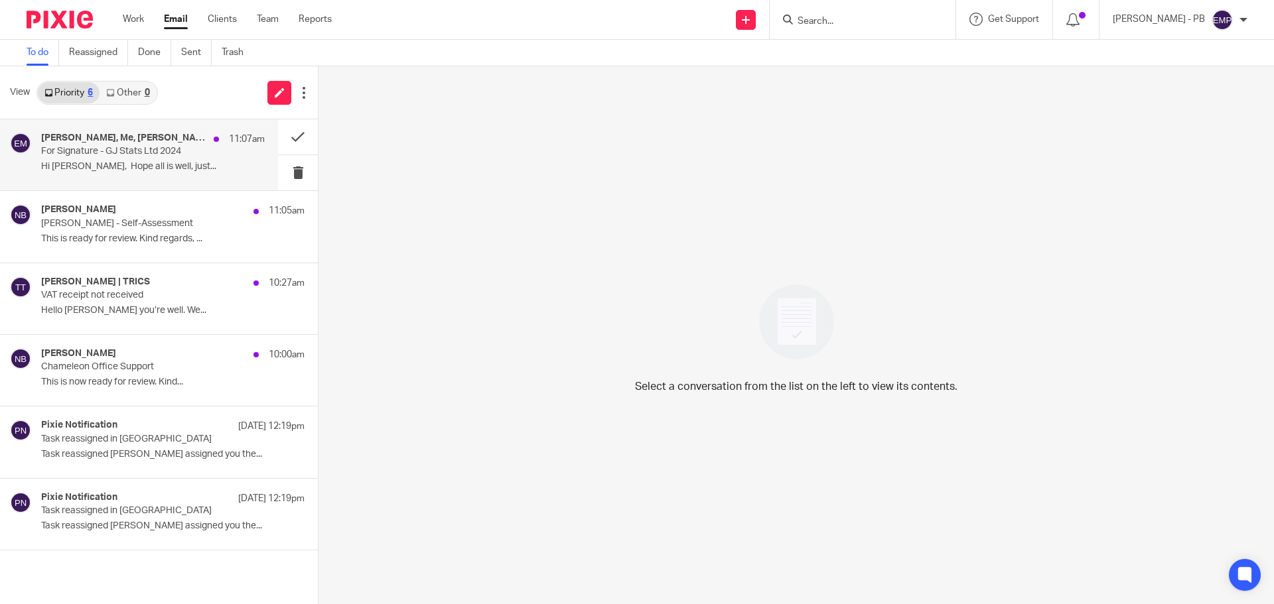
click at [196, 161] on div "[PERSON_NAME], Me, [PERSON_NAME] 11:07am For Signature - GJ Stats Ltd 2024 Hi […" at bounding box center [153, 155] width 224 height 44
click at [143, 159] on div "[PERSON_NAME], Me, [PERSON_NAME] 11:07am For Signature - GJ Stats Ltd 2024 Hi […" at bounding box center [153, 155] width 224 height 44
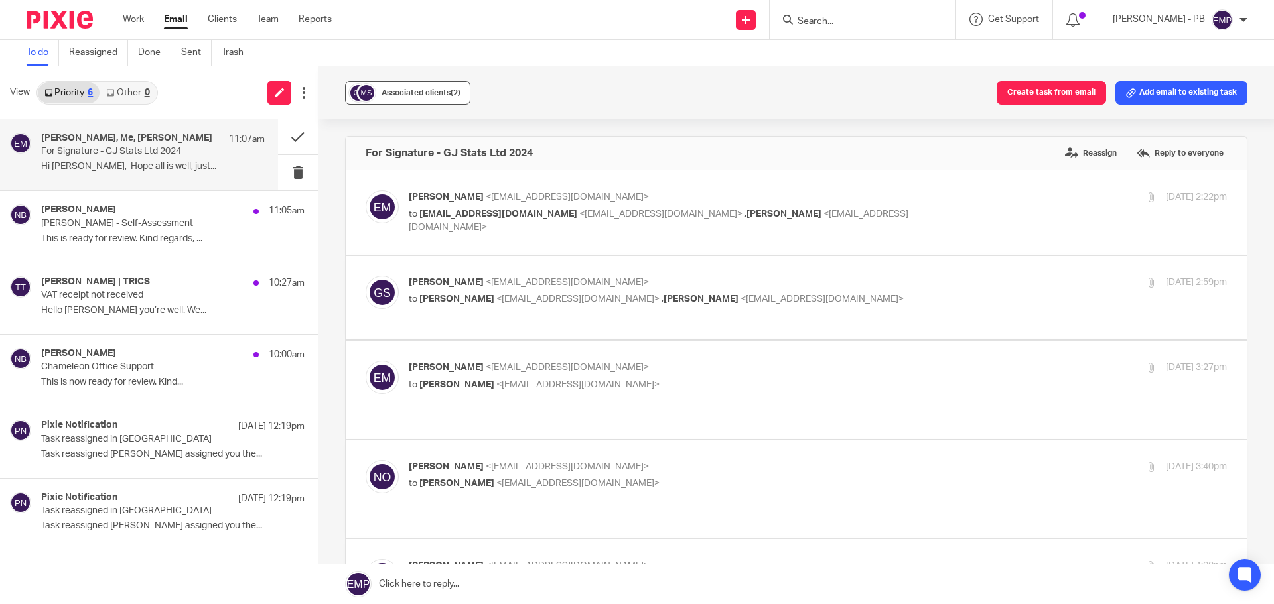
click at [397, 90] on span "Associated clients (2)" at bounding box center [420, 93] width 79 height 8
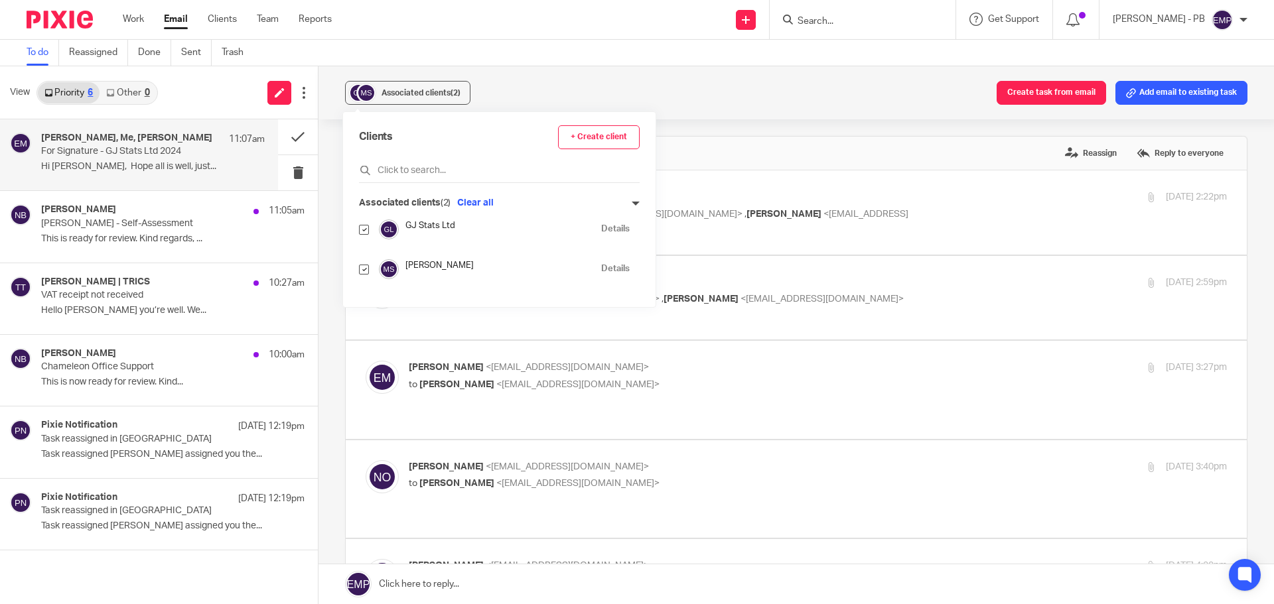
click at [336, 149] on div "Associated clients (2) Create task from email Add email to existing task For Si…" at bounding box center [795, 335] width 955 height 538
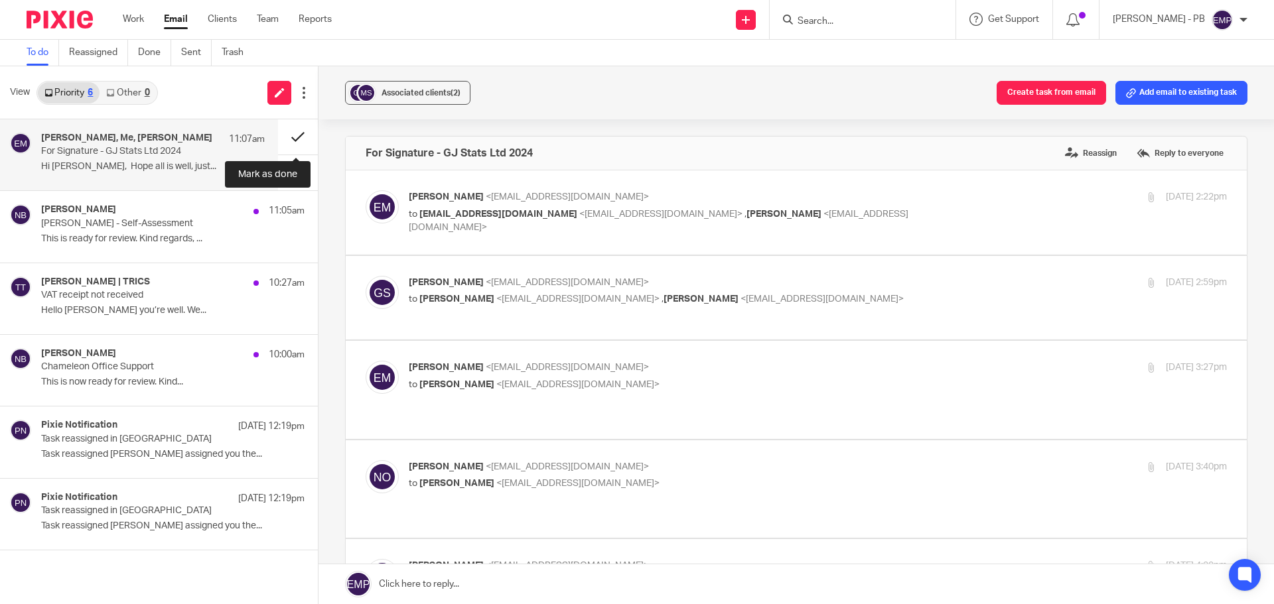
click at [301, 133] on button at bounding box center [298, 136] width 40 height 35
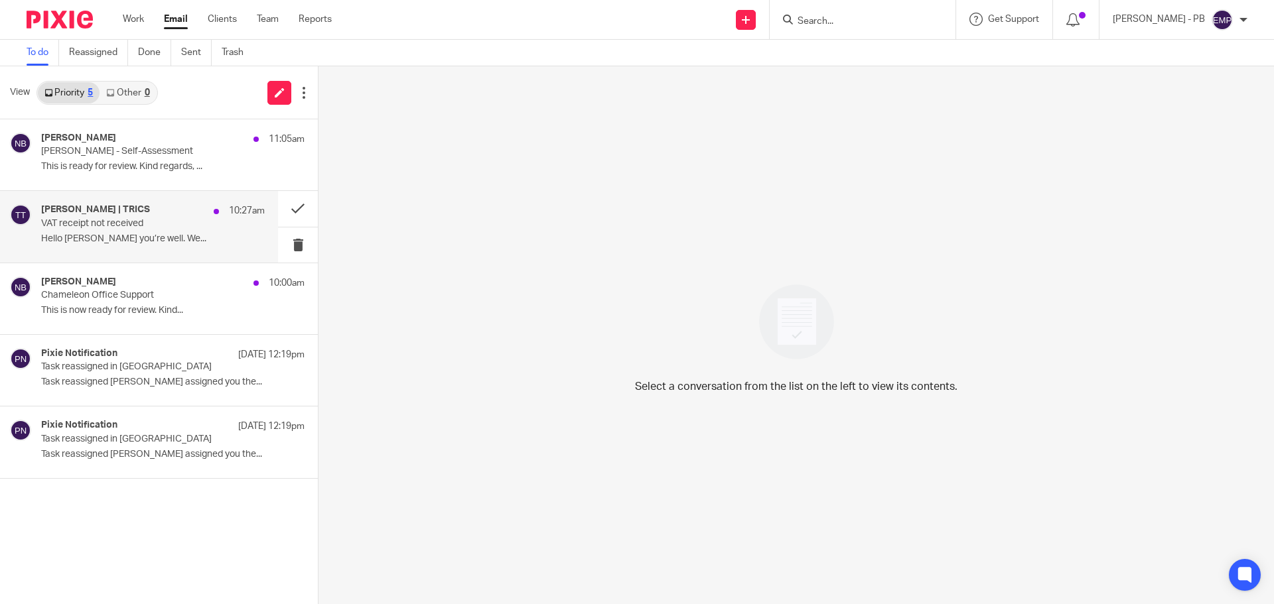
click at [112, 228] on p "VAT receipt not received" at bounding box center [130, 223] width 179 height 11
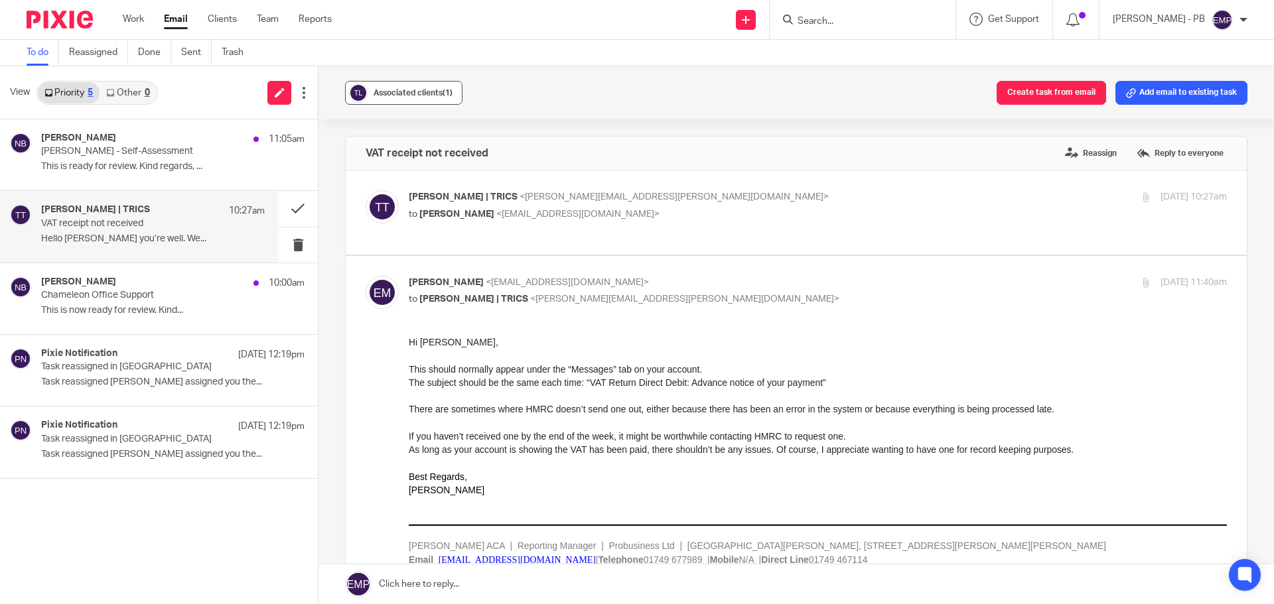
click at [407, 97] on div "Associated clients (1)" at bounding box center [413, 92] width 79 height 13
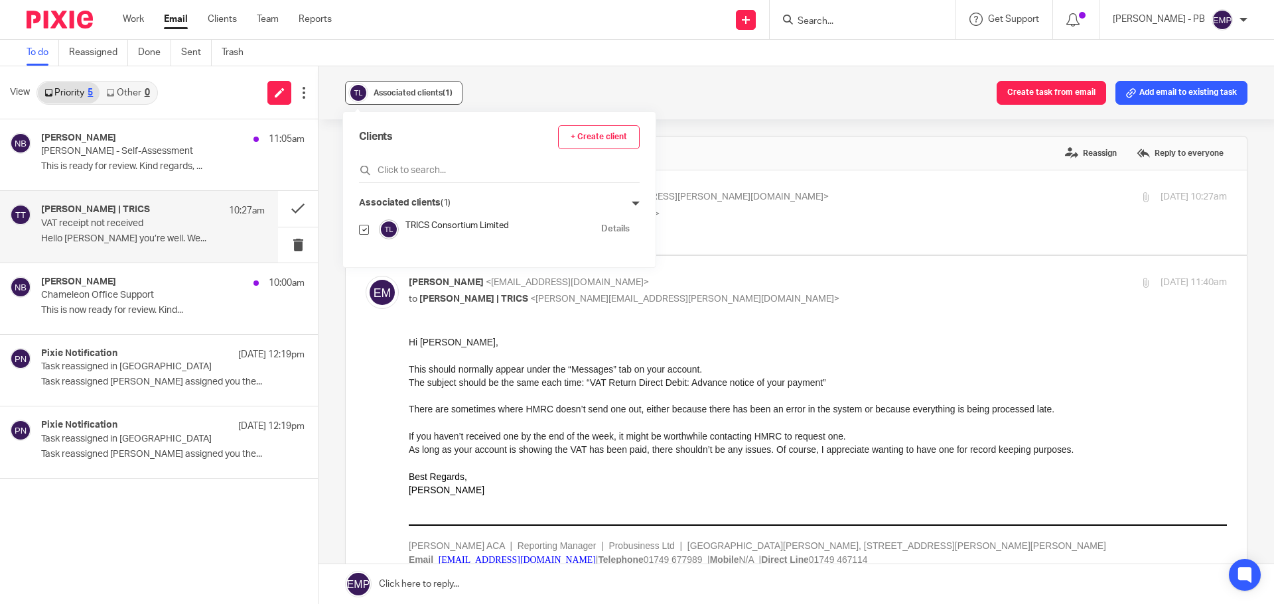
click at [407, 97] on div "Associated clients (1)" at bounding box center [413, 92] width 79 height 13
click at [230, 221] on div "Tina Nandha | TRICS 10:27am VAT receipt not received Hello Erik Hope you’re wel…" at bounding box center [153, 226] width 224 height 44
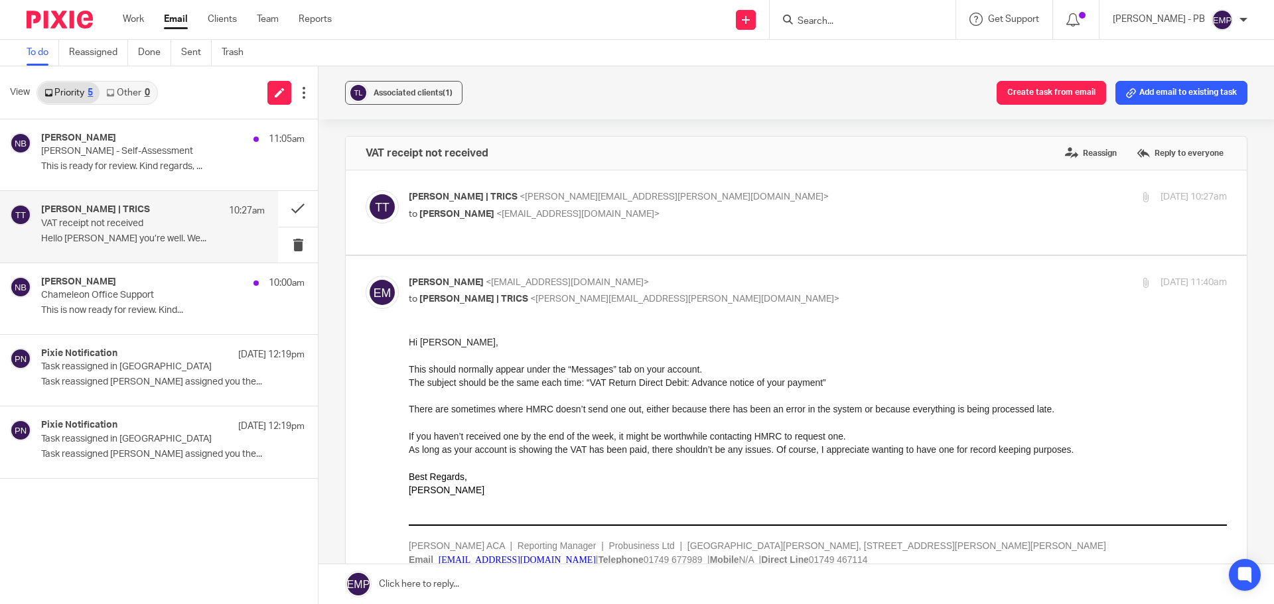
click at [178, 8] on div "Work Email Clients Team Reports Work Email Clients Team Reports Settings" at bounding box center [230, 19] width 242 height 39
click at [179, 19] on link "Email" at bounding box center [176, 19] width 24 height 13
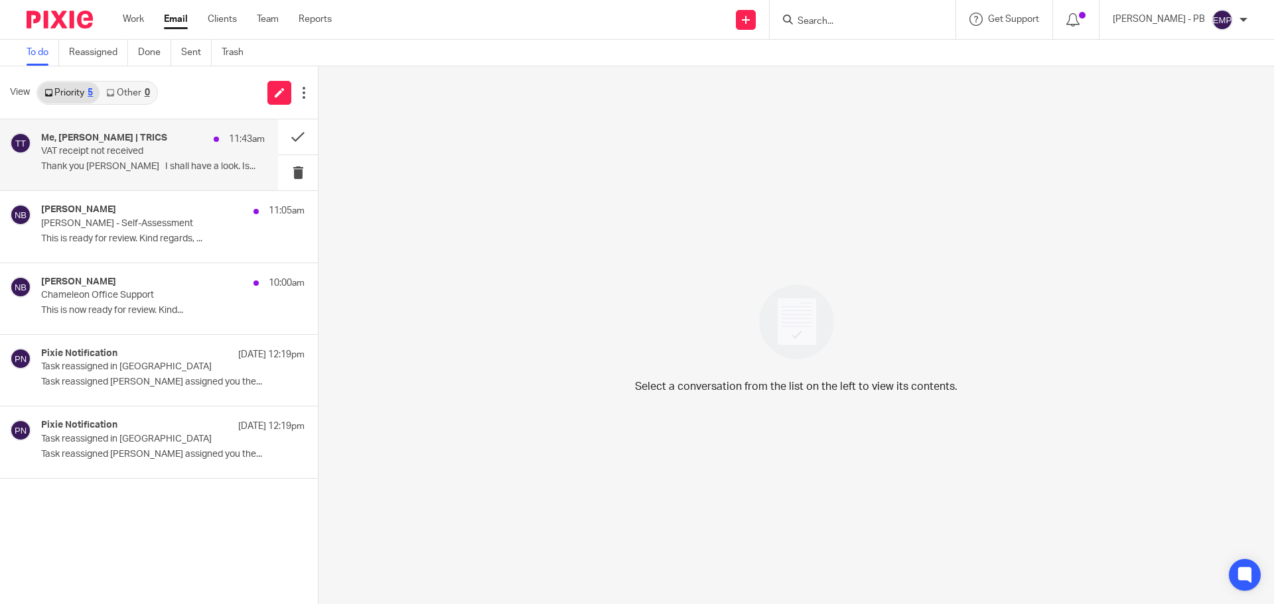
click at [140, 165] on p "Thank you [PERSON_NAME] I shall have a look. Is..." at bounding box center [153, 166] width 224 height 11
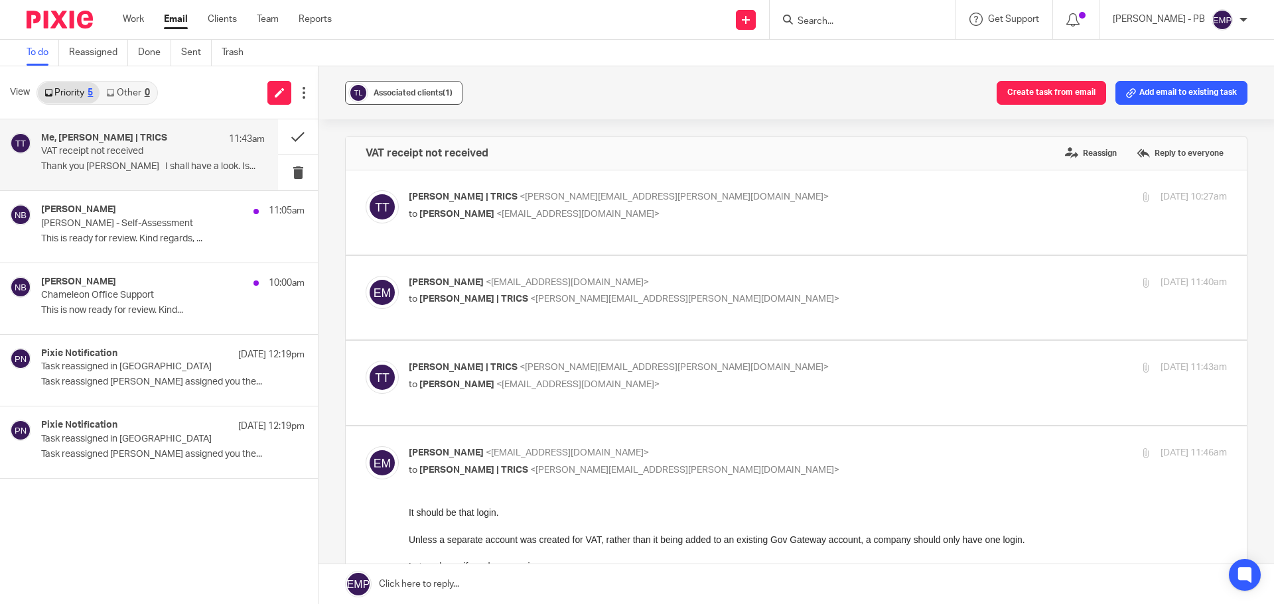
click at [452, 95] on span "(1)" at bounding box center [448, 93] width 10 height 8
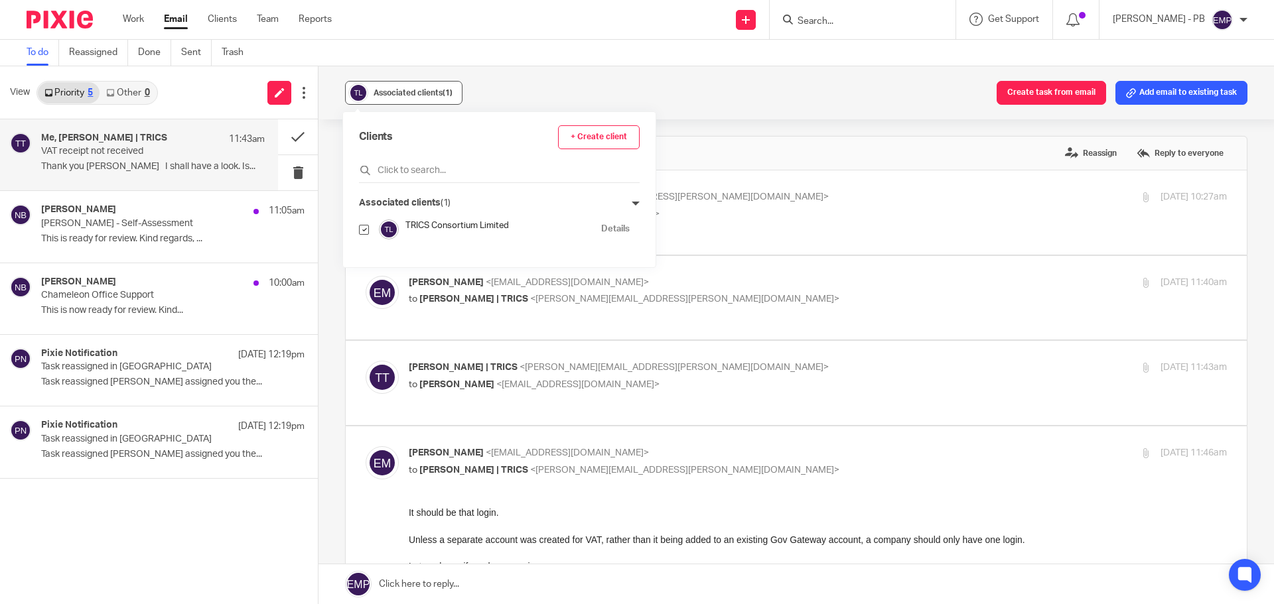
click at [443, 92] on span "(1)" at bounding box center [448, 93] width 10 height 8
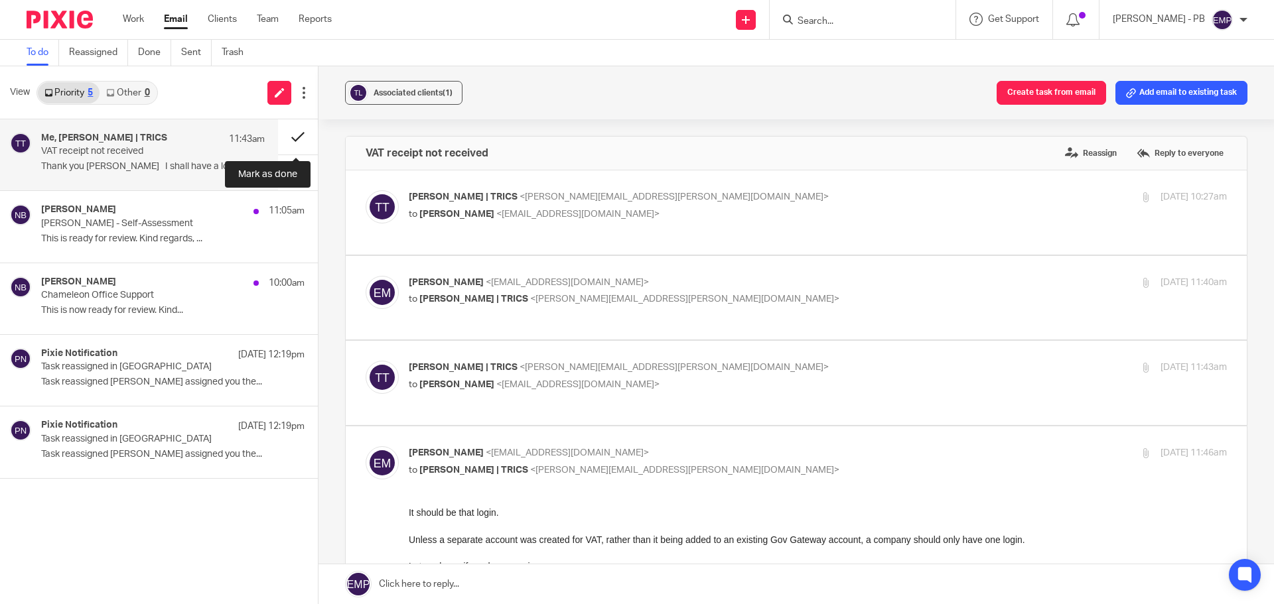
click at [299, 149] on button at bounding box center [298, 136] width 40 height 35
